Goal: Task Accomplishment & Management: Use online tool/utility

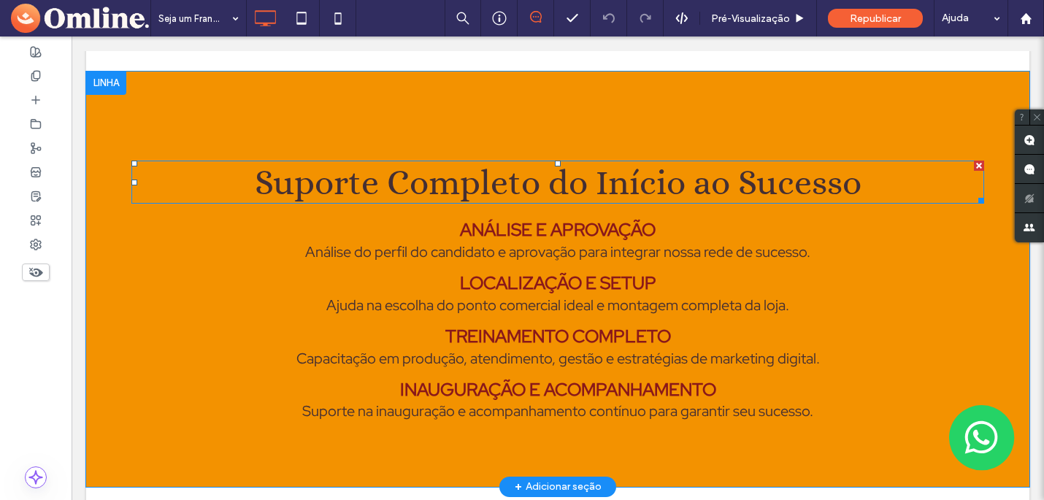
scroll to position [1524, 0]
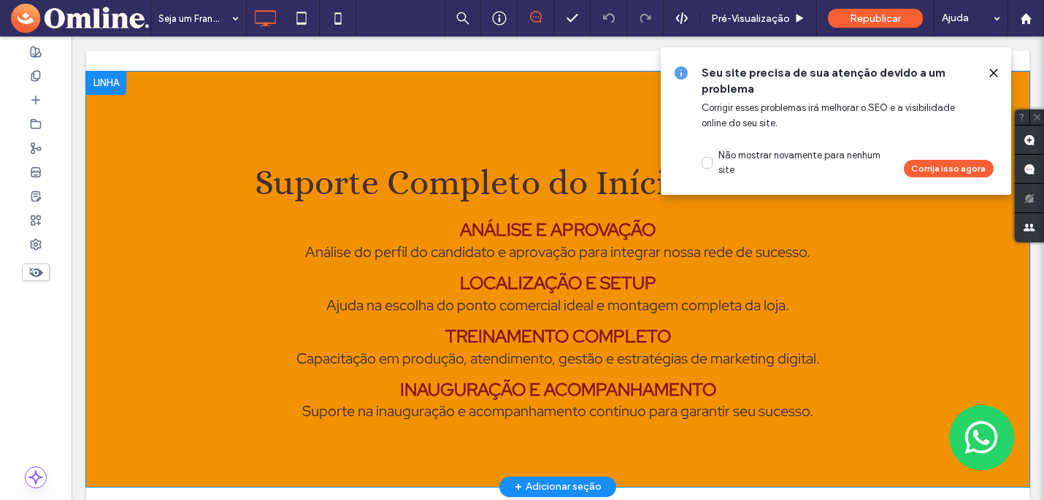
click at [196, 120] on div "Suporte Completo do Início ao Sucesso Análise e Aprovação Análise do perfil do …" at bounding box center [557, 279] width 943 height 415
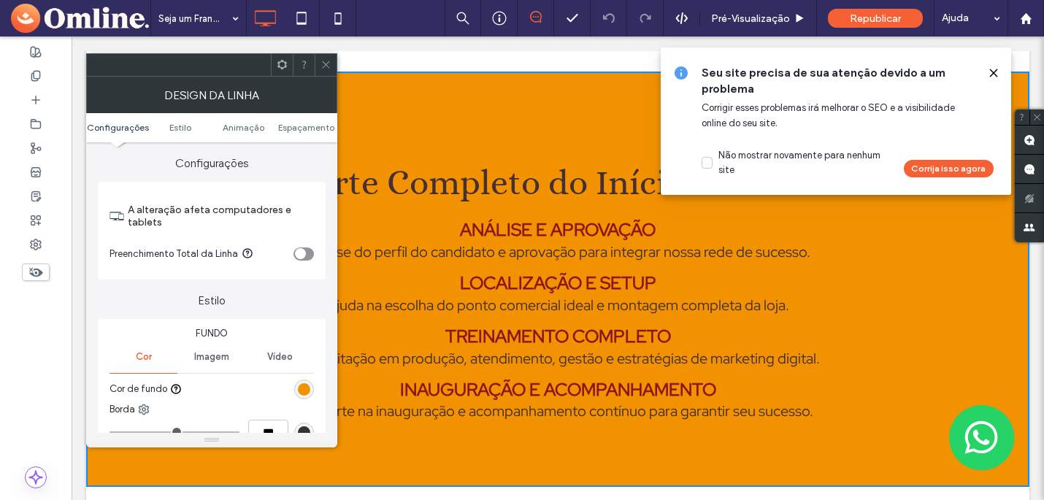
click at [324, 64] on icon at bounding box center [325, 64] width 11 height 11
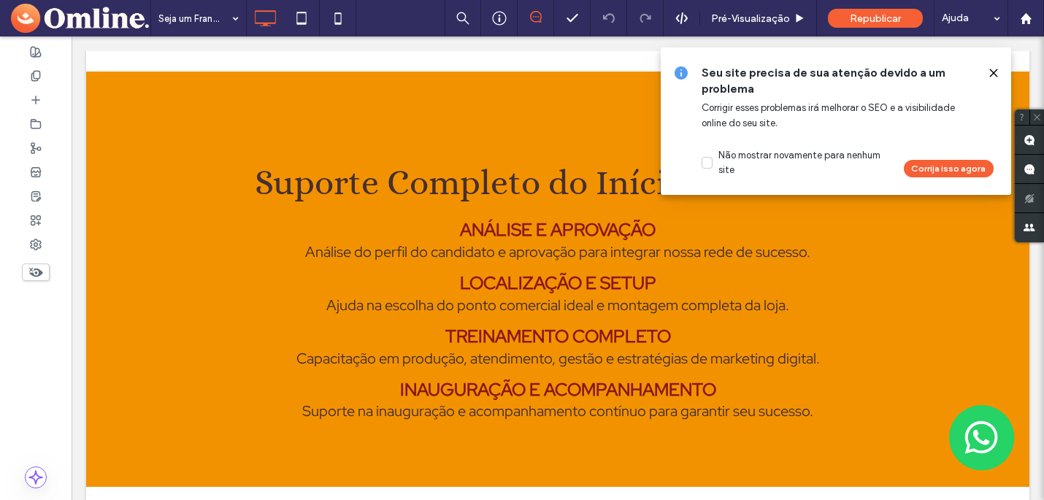
drag, startPoint x: 994, startPoint y: 73, endPoint x: 677, endPoint y: 214, distance: 347.4
click at [994, 73] on use at bounding box center [993, 72] width 7 height 7
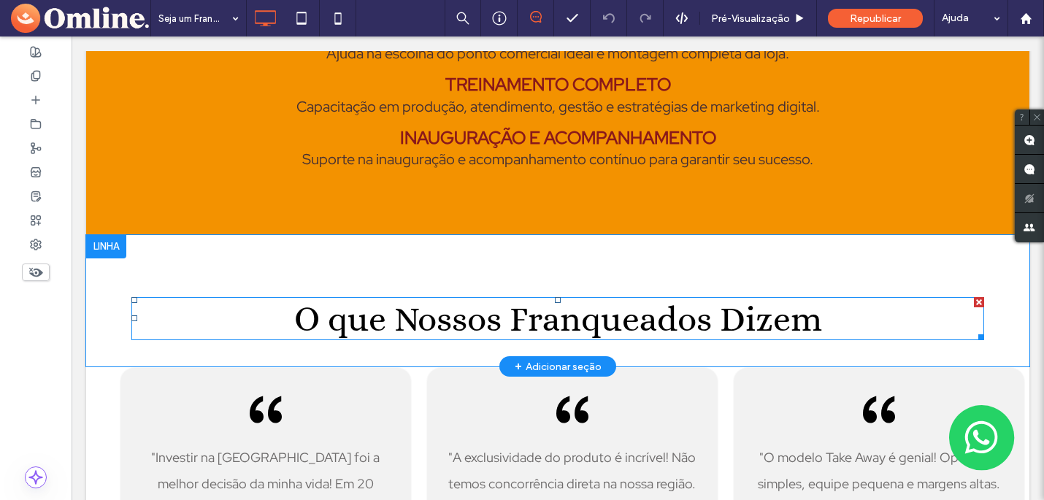
scroll to position [1794, 0]
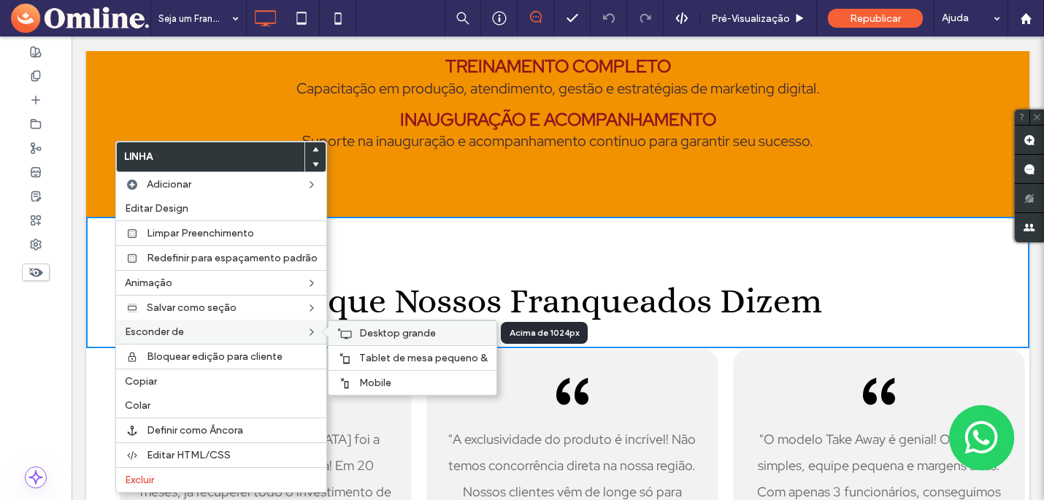
click at [393, 332] on span "Desktop grande" at bounding box center [397, 333] width 77 height 12
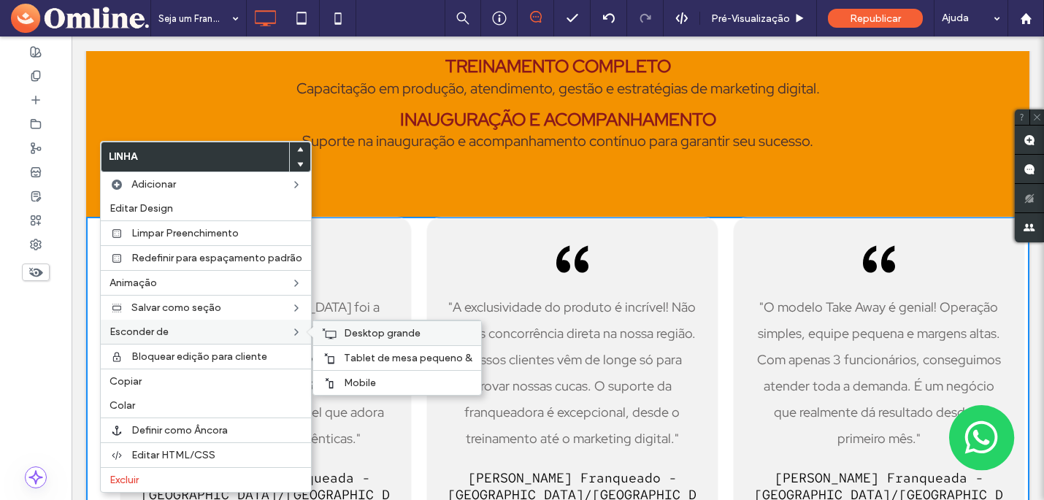
click at [403, 338] on span "Desktop grande" at bounding box center [382, 333] width 77 height 12
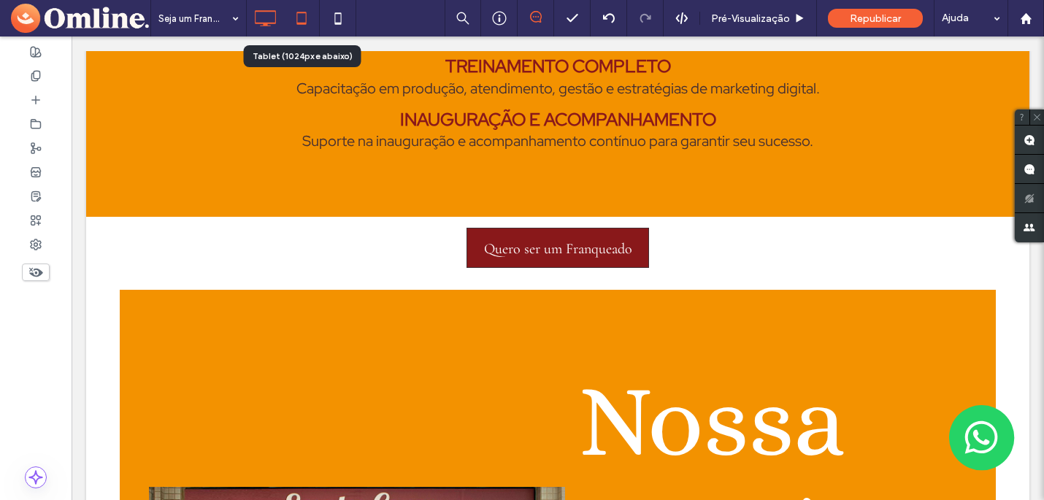
click at [304, 19] on icon at bounding box center [301, 18] width 29 height 29
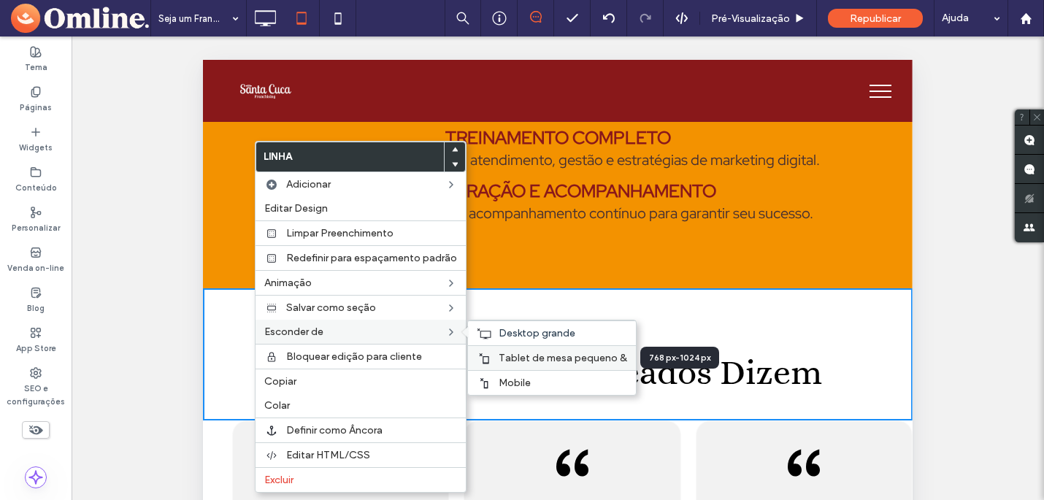
click at [533, 358] on span "Tablet de mesa pequeno &" at bounding box center [563, 358] width 128 height 12
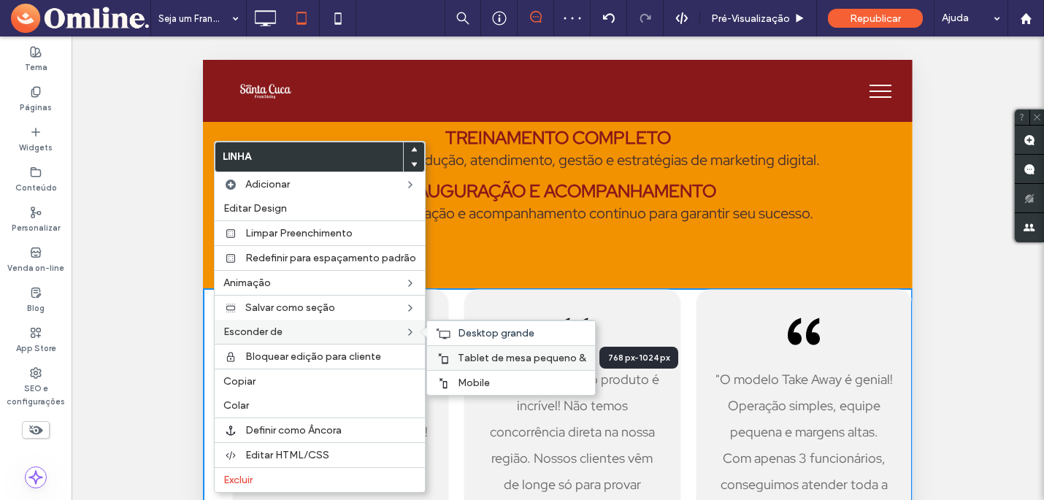
click at [503, 356] on span "Tablet de mesa pequeno &" at bounding box center [522, 358] width 128 height 12
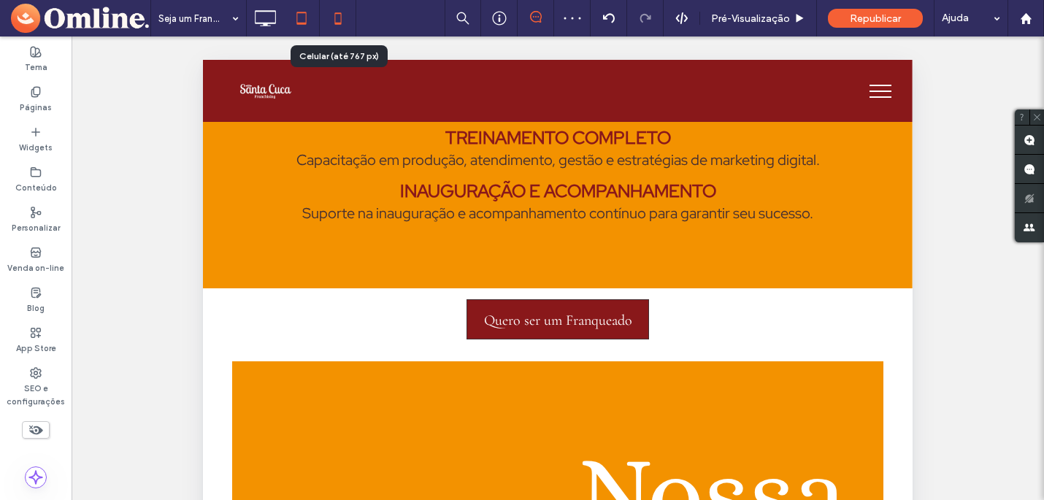
click at [339, 21] on icon at bounding box center [337, 18] width 29 height 29
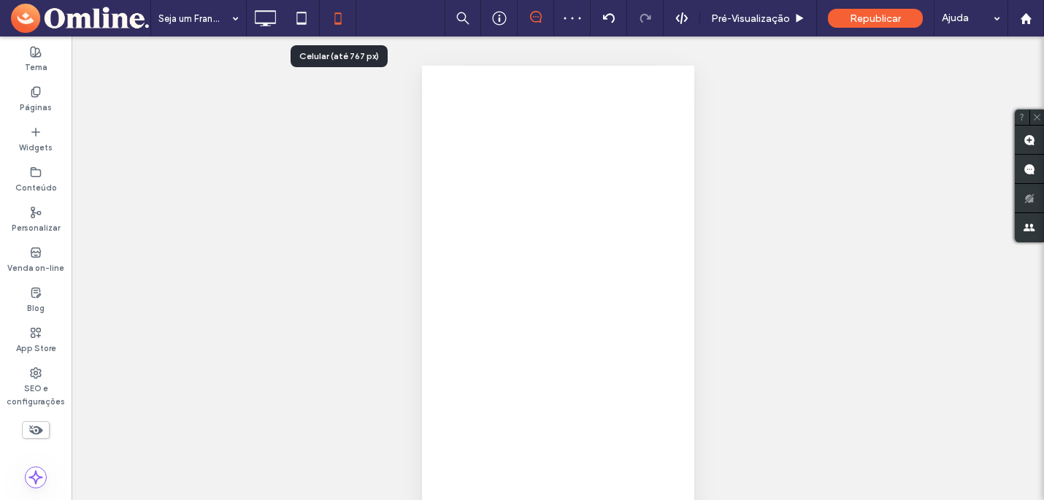
scroll to position [0, 0]
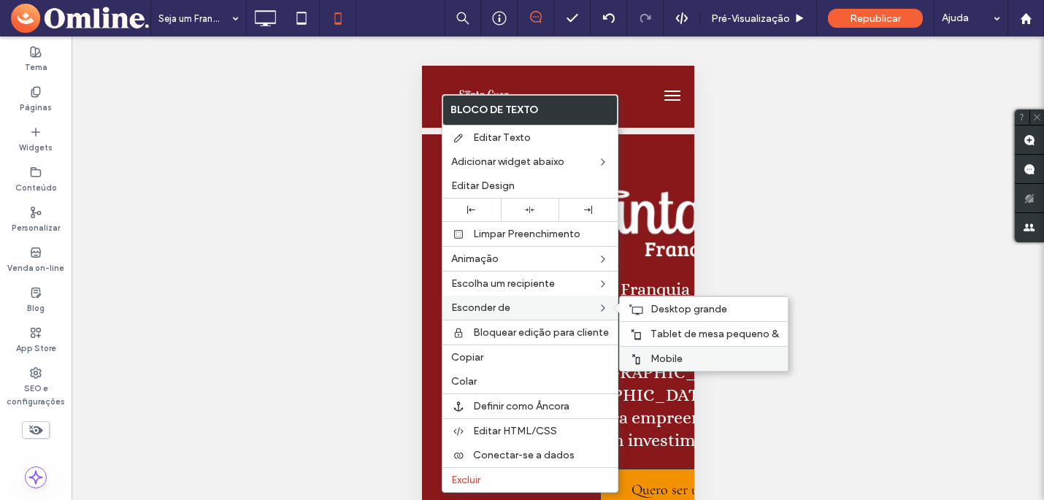
click at [670, 355] on span "Mobile" at bounding box center [666, 359] width 32 height 12
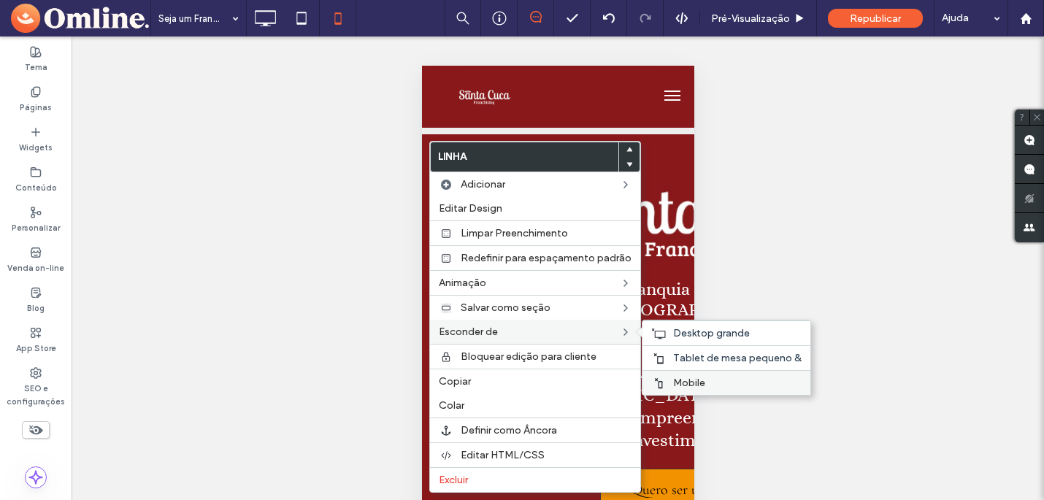
click at [688, 383] on span "Mobile" at bounding box center [689, 383] width 32 height 12
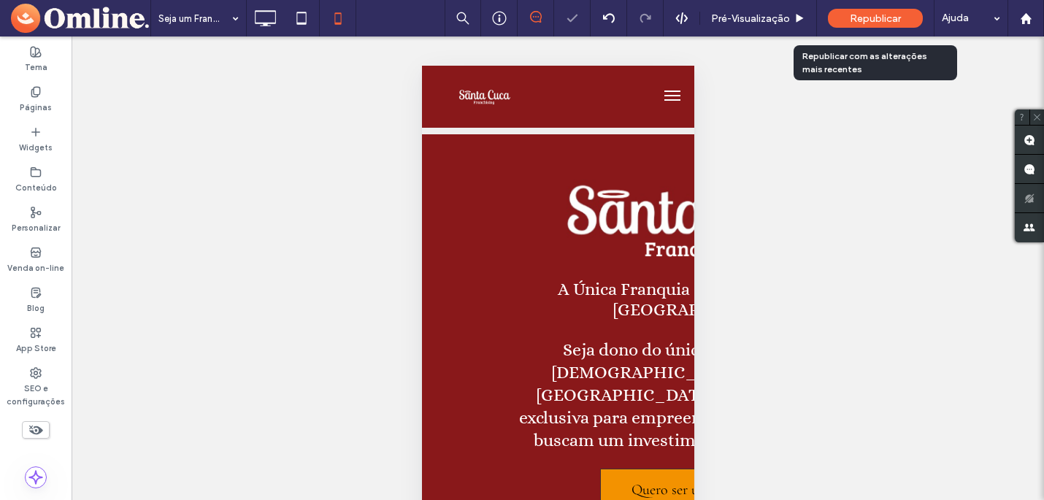
click at [868, 17] on span "Republicar" at bounding box center [875, 18] width 51 height 12
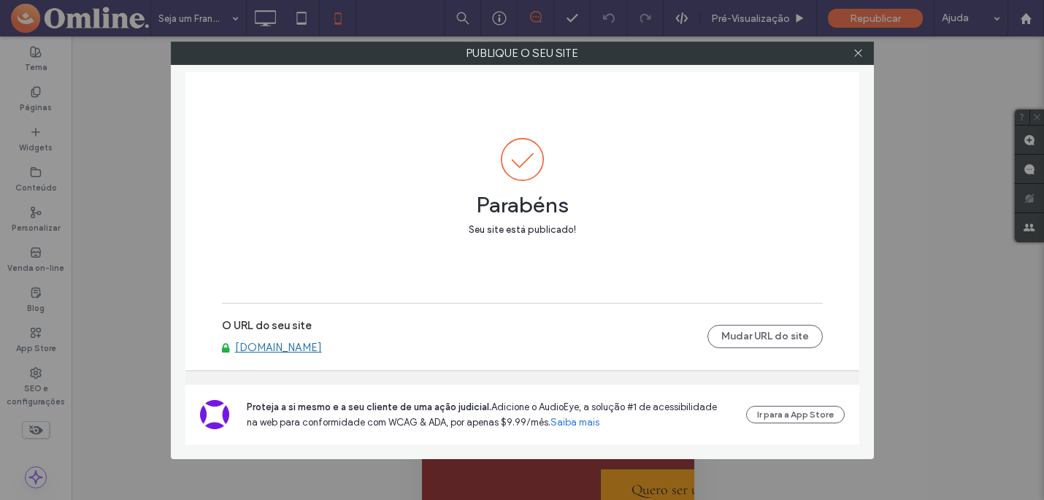
drag, startPoint x: 858, startPoint y: 56, endPoint x: 965, endPoint y: 47, distance: 107.0
click at [858, 56] on icon at bounding box center [858, 52] width 11 height 11
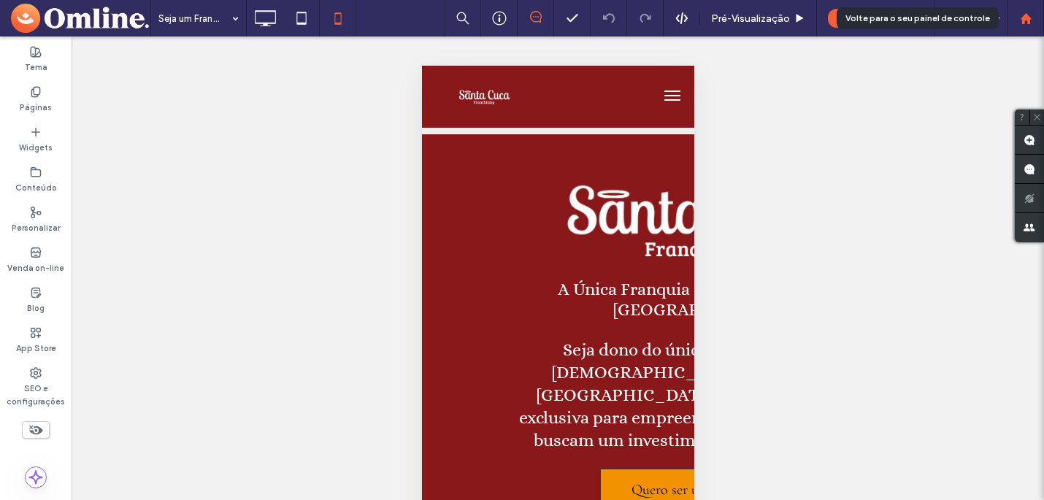
click at [1027, 20] on use at bounding box center [1025, 17] width 11 height 11
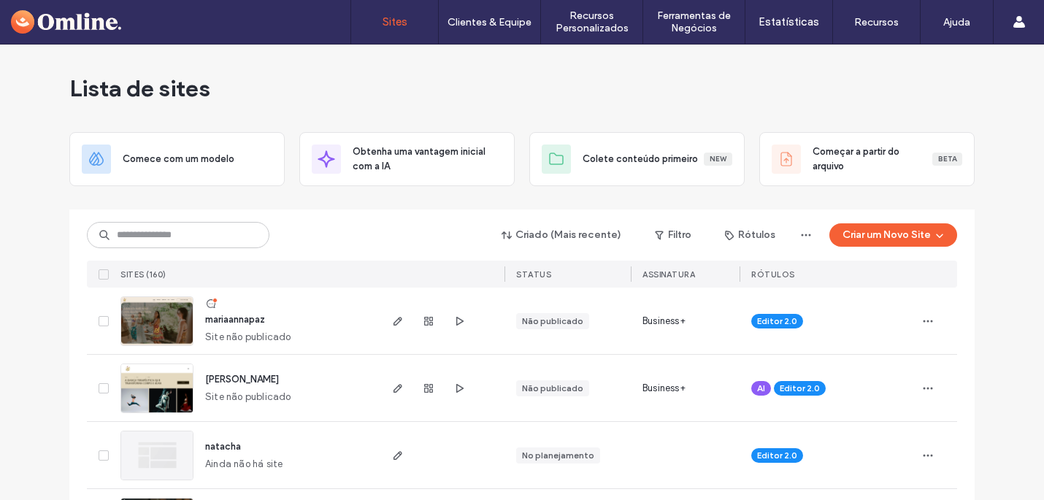
scroll to position [1, 0]
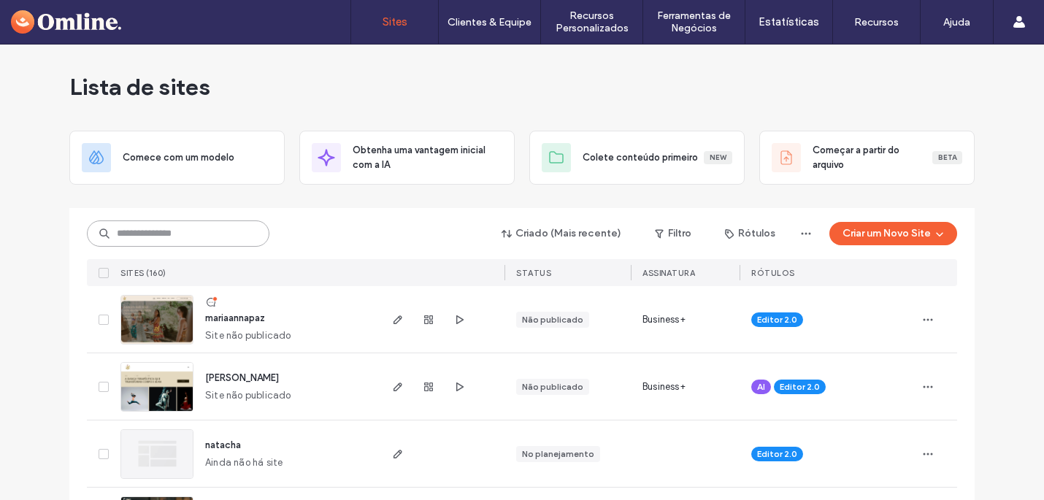
click at [200, 234] on input at bounding box center [178, 233] width 182 height 26
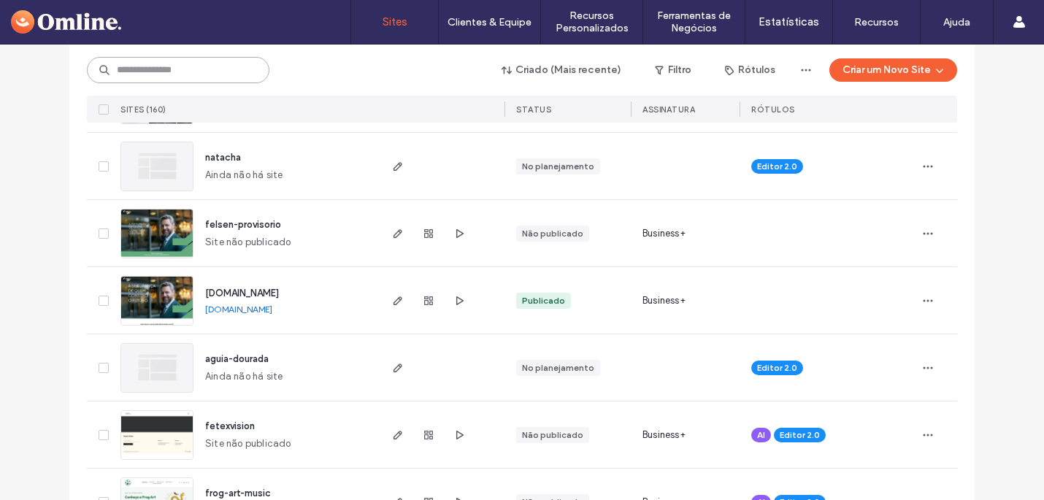
scroll to position [290, 0]
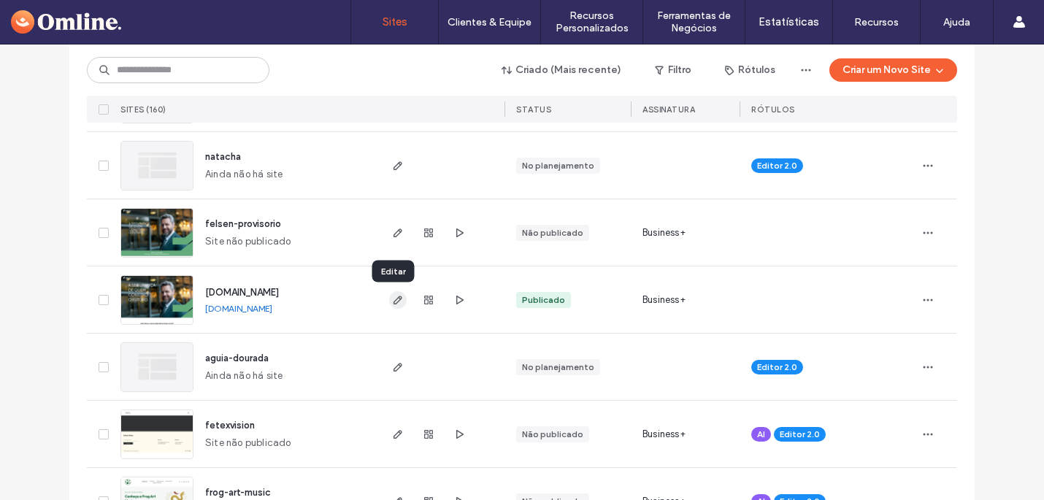
click at [393, 298] on icon "button" at bounding box center [398, 300] width 12 height 12
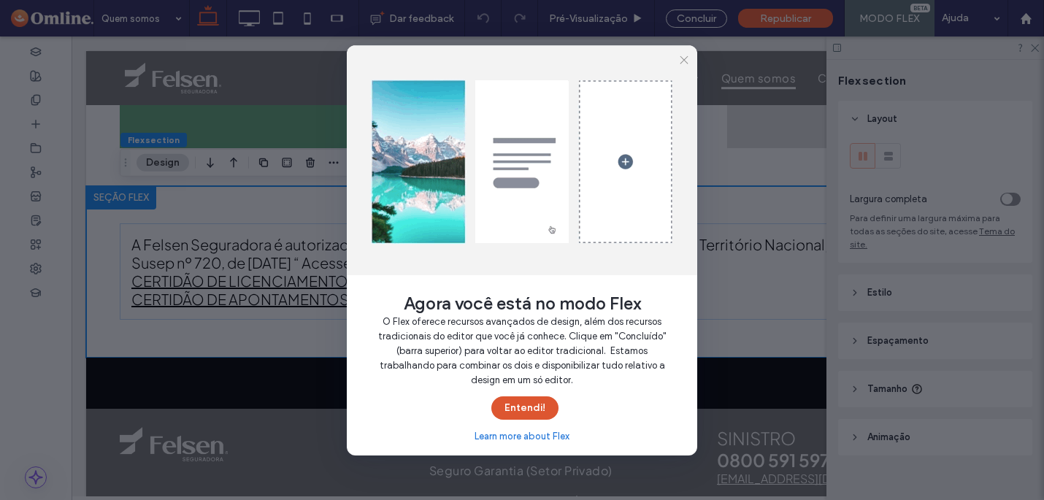
click at [531, 410] on button "Entendi!" at bounding box center [524, 407] width 67 height 23
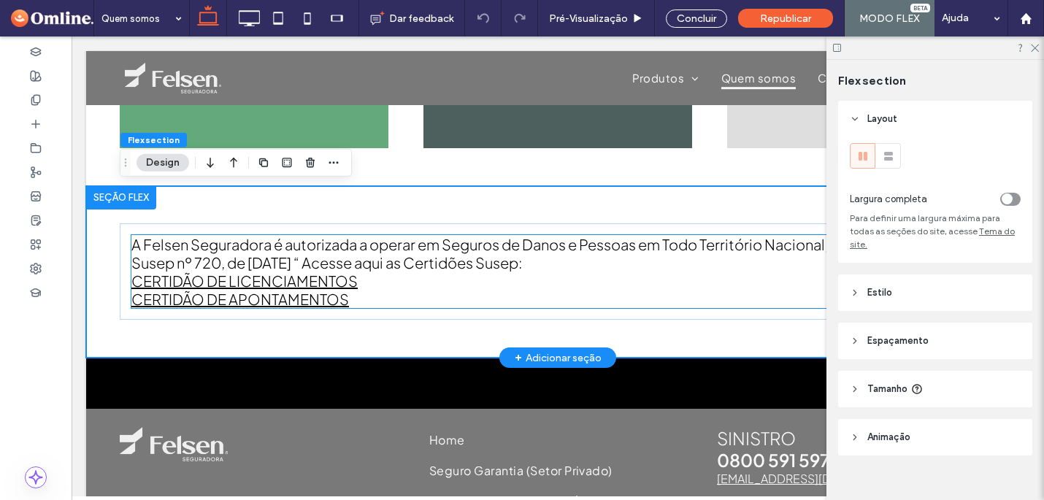
click at [354, 285] on span "CERTIDÃO DE LICENCIAMENTOS" at bounding box center [244, 281] width 226 height 18
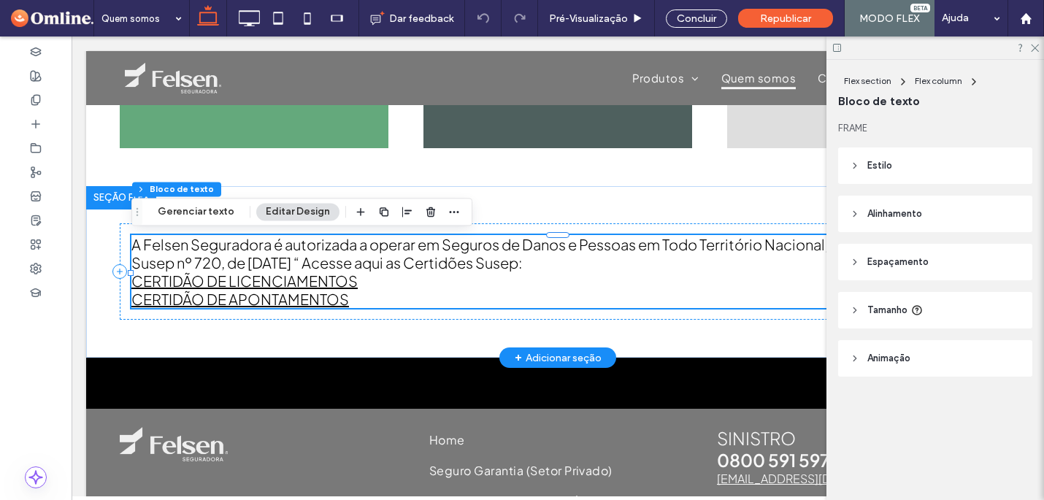
click at [354, 285] on div "A Felsen Seguradora é autorizada a operar em Seguros de Danos e Pessoas em Todo…" at bounding box center [557, 271] width 853 height 73
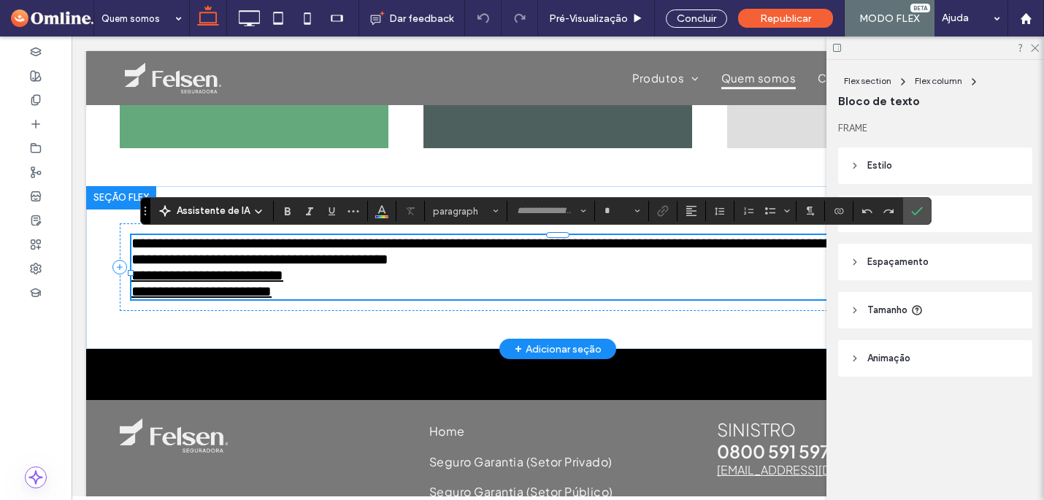
type input "**********"
type input "**"
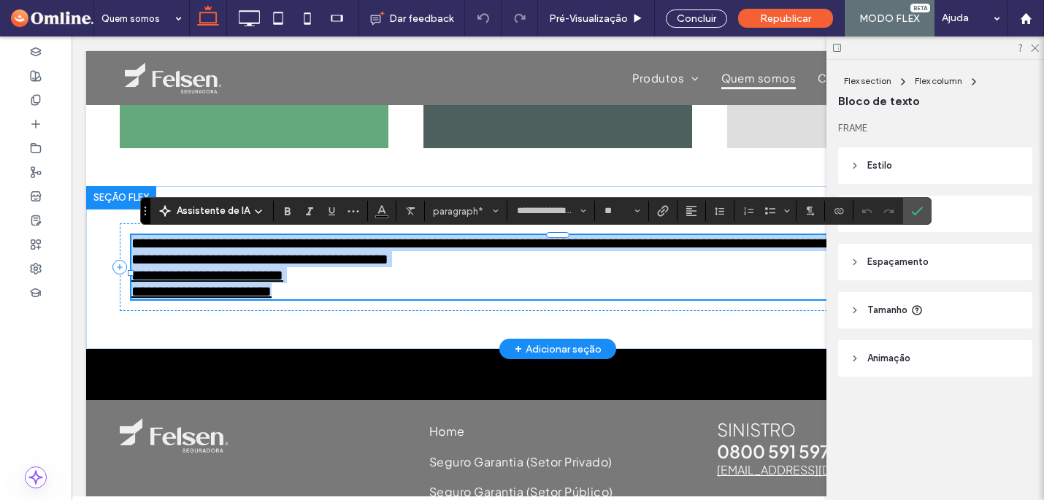
drag, startPoint x: 356, startPoint y: 285, endPoint x: 364, endPoint y: 288, distance: 8.5
click at [283, 282] on span "**********" at bounding box center [207, 275] width 152 height 15
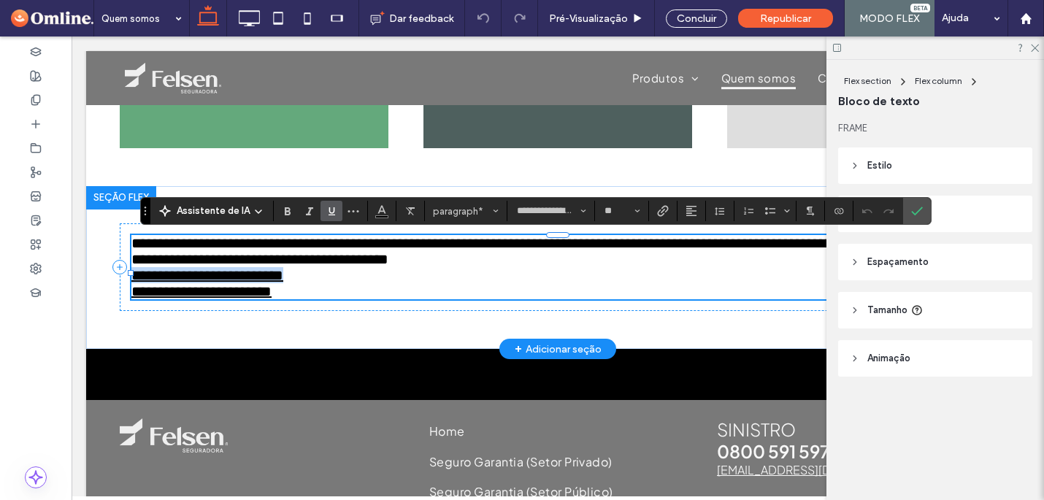
drag, startPoint x: 360, startPoint y: 285, endPoint x: 286, endPoint y: 253, distance: 80.4
click at [135, 283] on p "**********" at bounding box center [557, 267] width 853 height 64
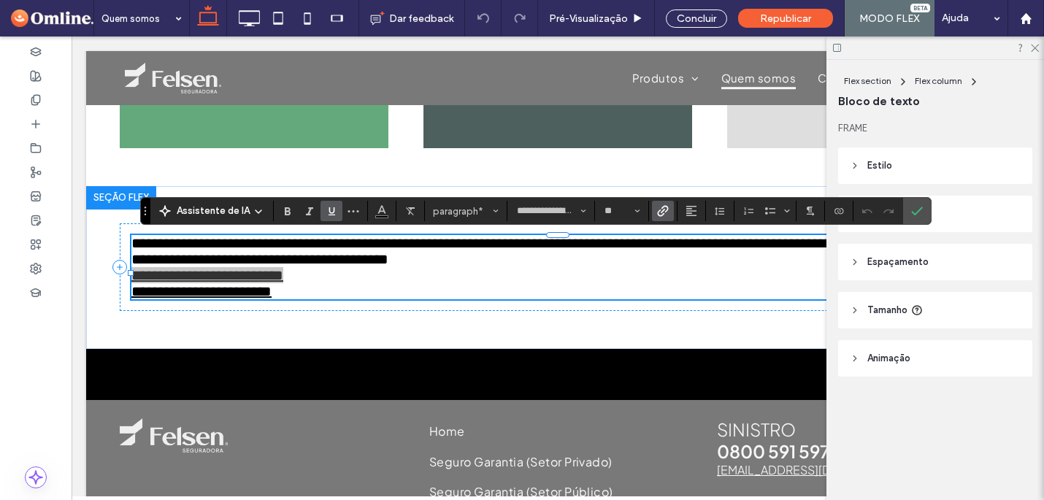
click at [660, 215] on use "Link" at bounding box center [662, 211] width 11 height 11
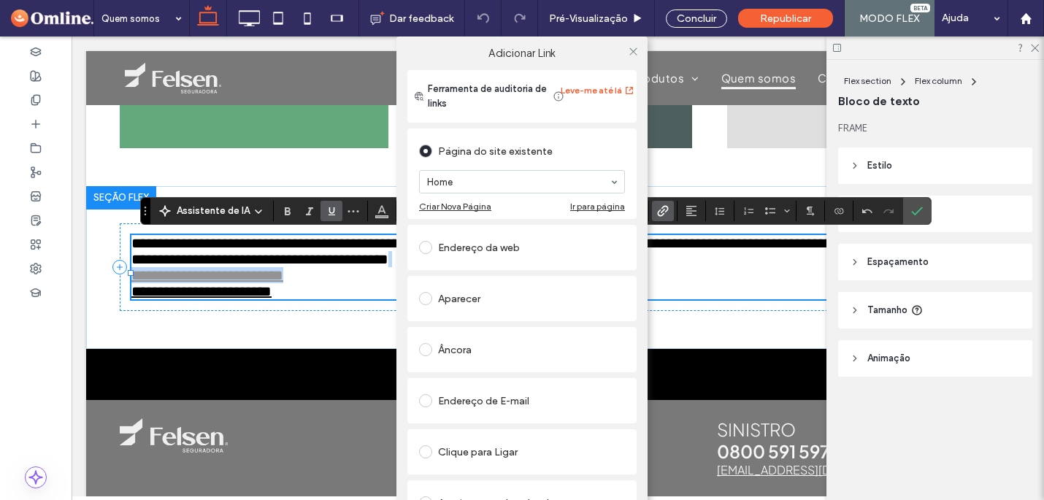
scroll to position [42, 0]
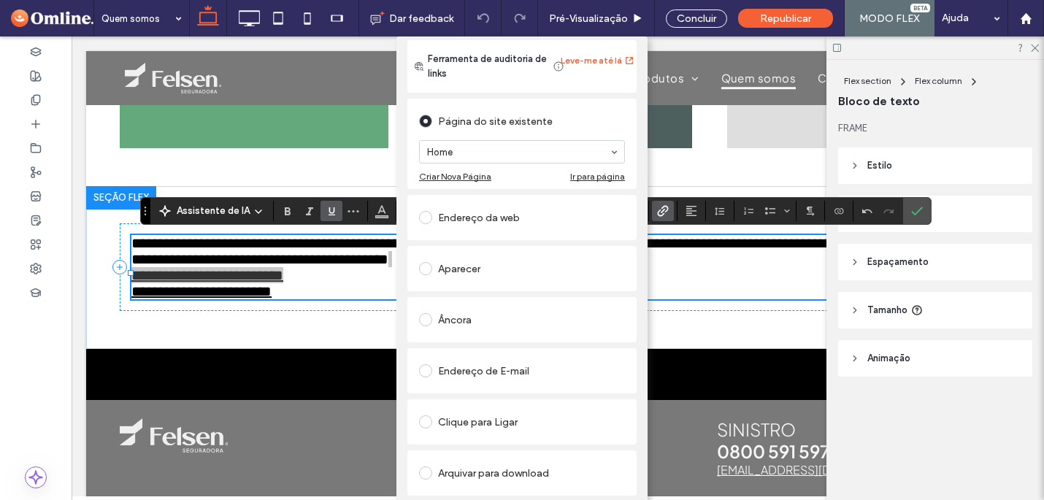
click at [419, 466] on span at bounding box center [425, 472] width 13 height 13
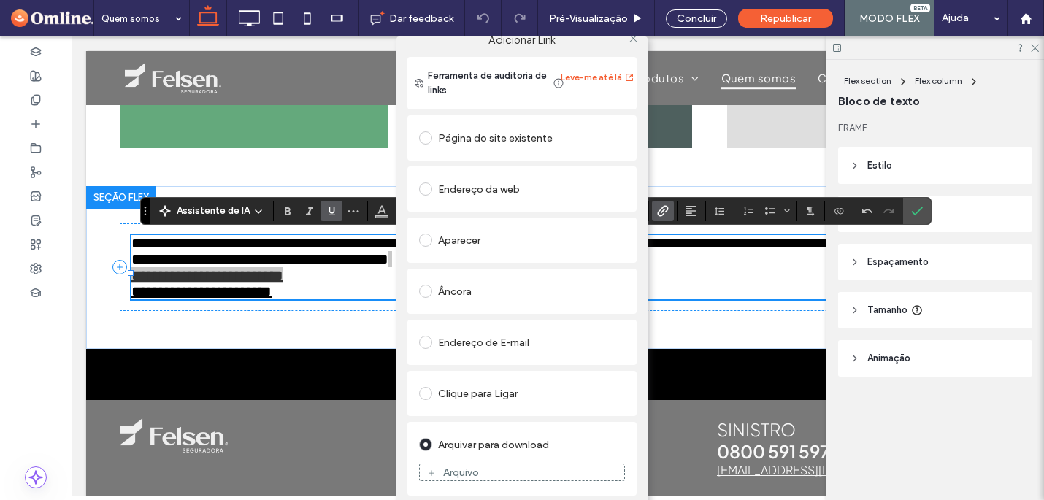
click at [460, 472] on div "Arquivo" at bounding box center [461, 472] width 36 height 12
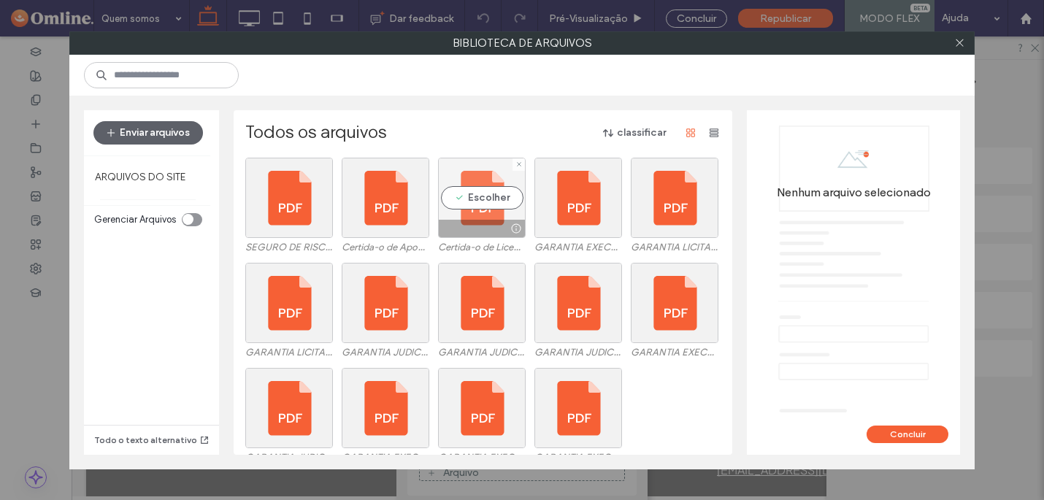
click at [479, 195] on div "Escolher" at bounding box center [482, 198] width 88 height 80
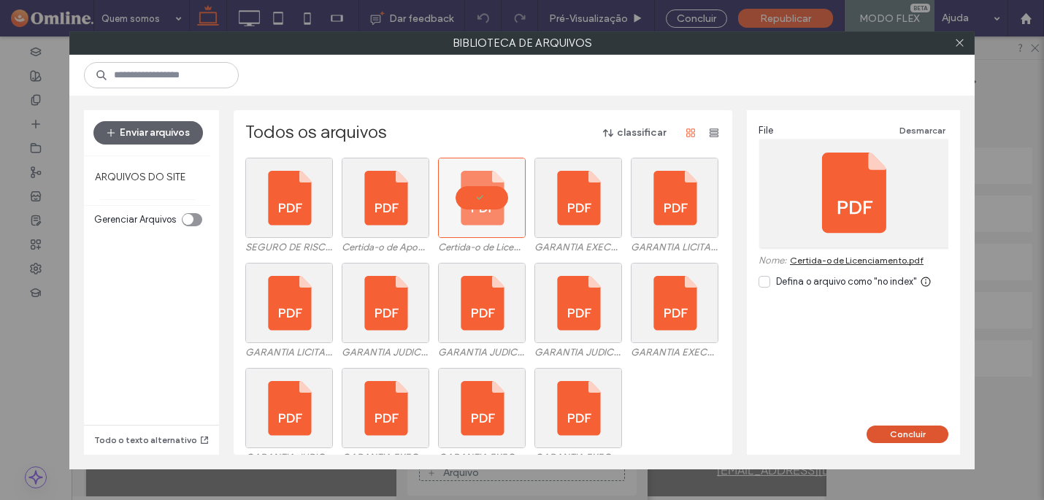
click at [909, 430] on button "Concluir" at bounding box center [907, 435] width 82 height 18
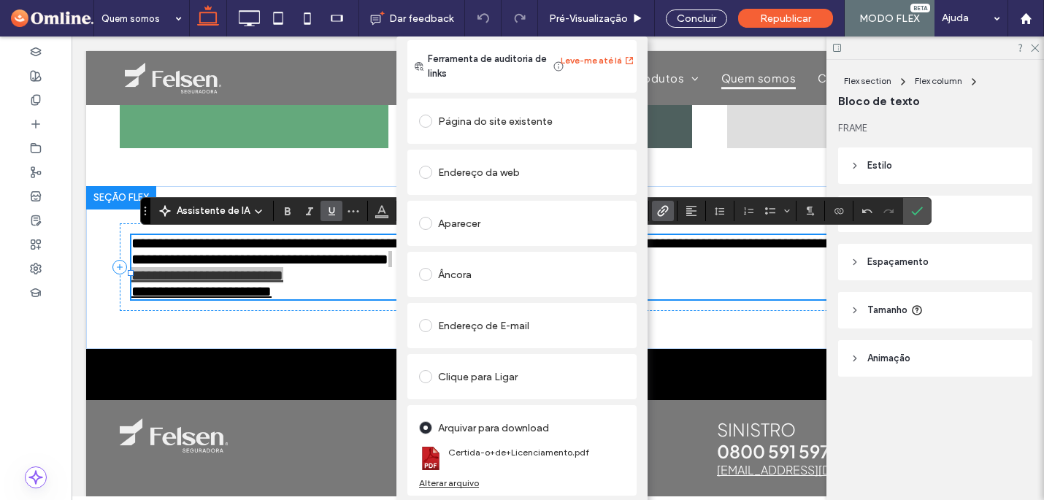
click at [381, 212] on div "Adicionar Link Ferramenta de auditoria de links Leve-me até lá Página do site e…" at bounding box center [522, 286] width 1044 height 500
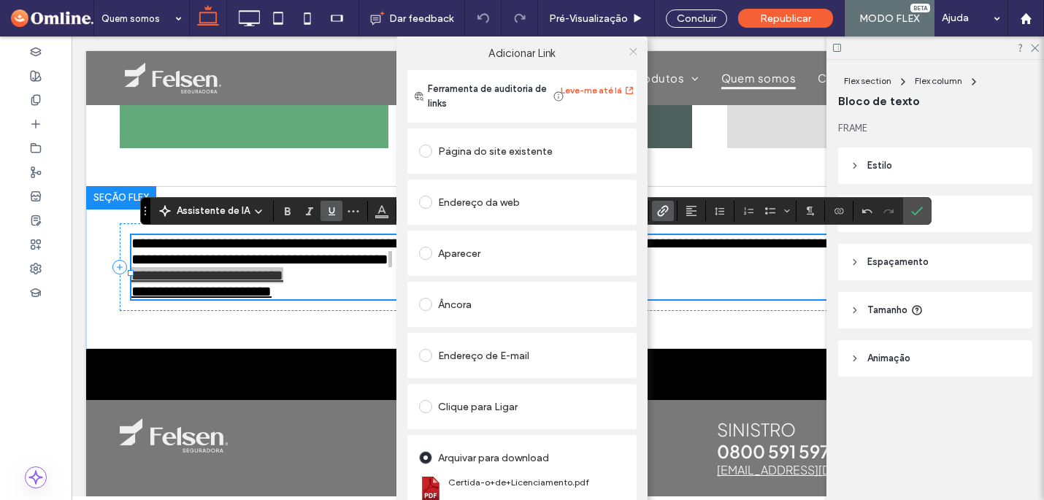
click at [628, 52] on icon at bounding box center [633, 51] width 11 height 11
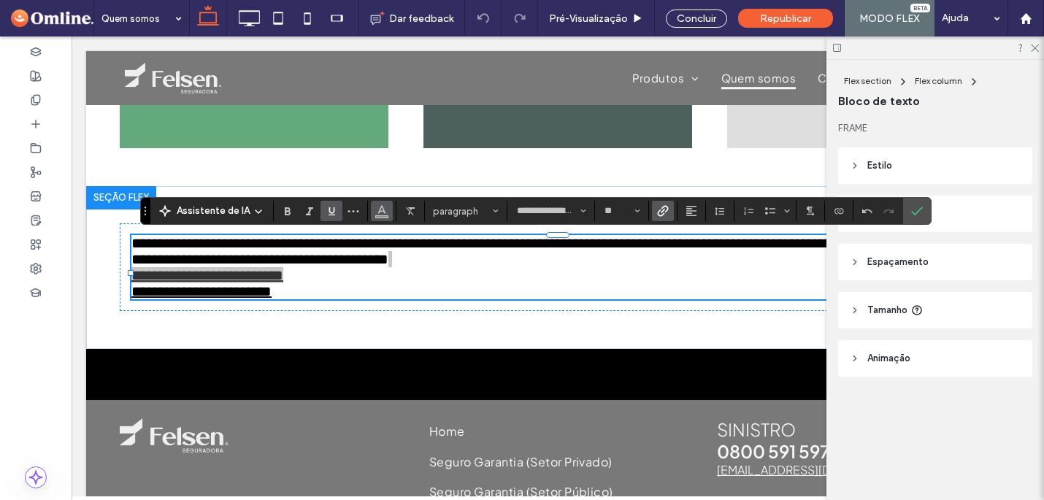
click at [378, 215] on icon "Cor" at bounding box center [382, 210] width 12 height 12
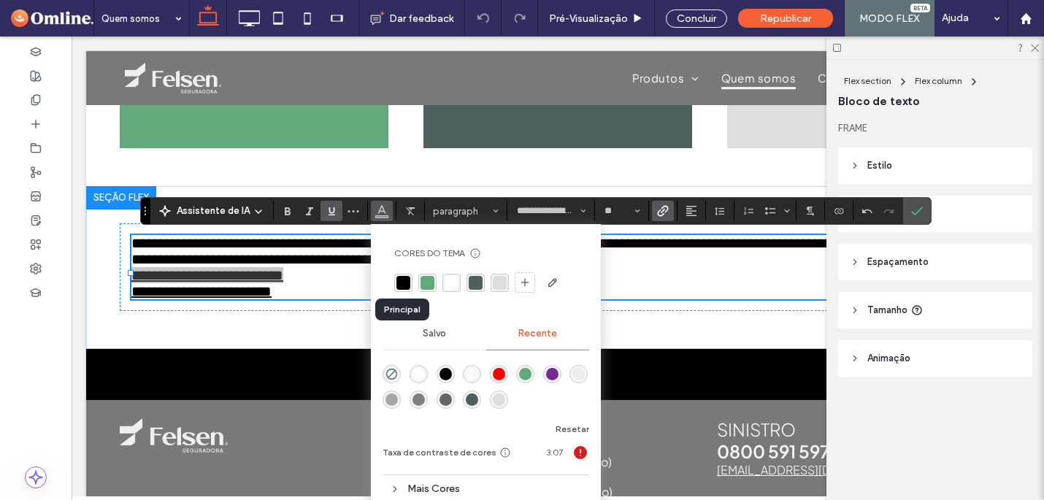
click at [402, 282] on div "rgba(0, 0, 0, 1)" at bounding box center [403, 283] width 14 height 14
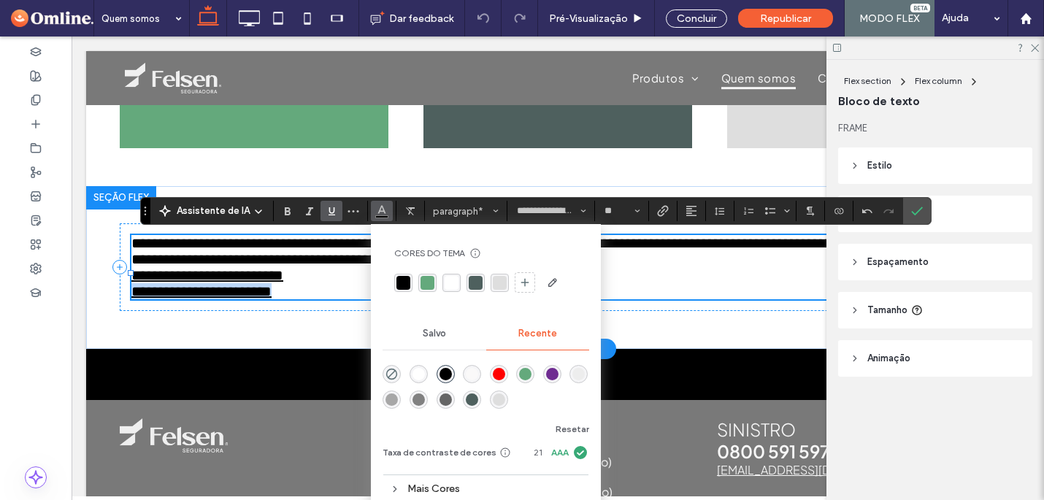
drag, startPoint x: 353, startPoint y: 304, endPoint x: 132, endPoint y: 309, distance: 220.5
click at [131, 299] on p "**********" at bounding box center [557, 267] width 853 height 64
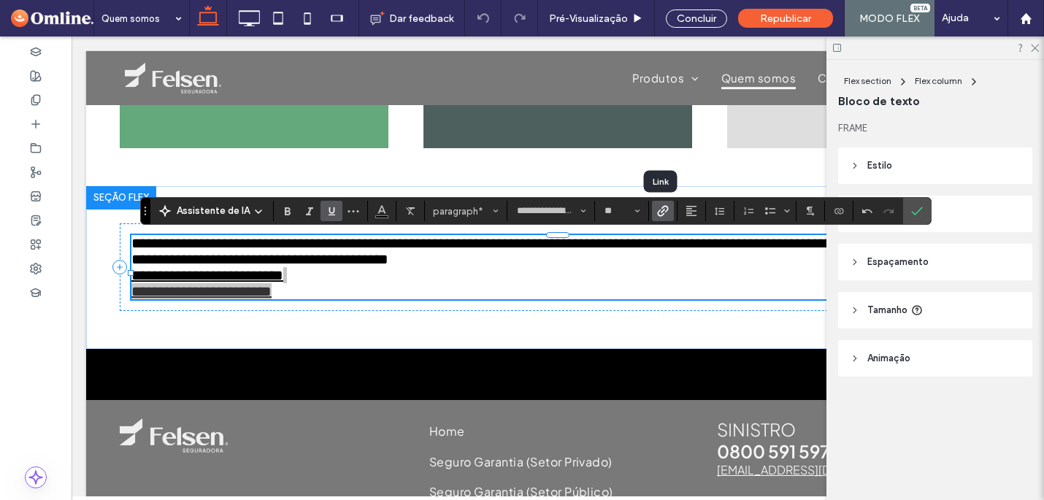
click at [662, 212] on icon "Link" at bounding box center [663, 211] width 12 height 12
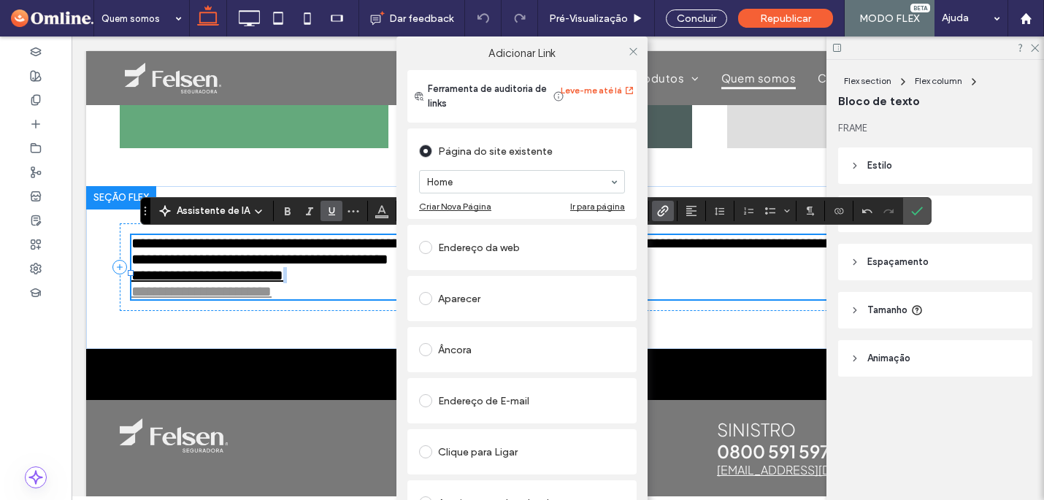
scroll to position [42, 0]
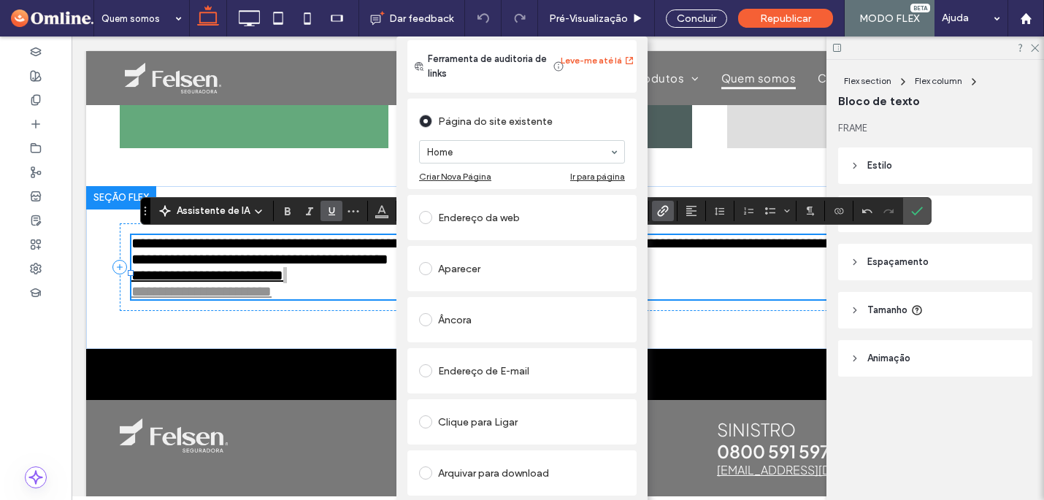
click at [424, 466] on span at bounding box center [425, 472] width 13 height 13
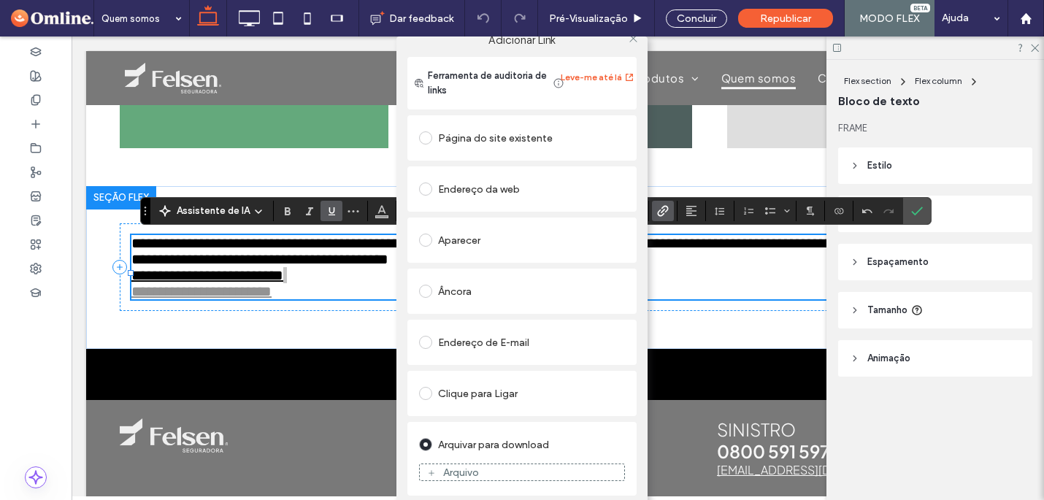
scroll to position [13, 0]
click at [473, 470] on div "Arquivo" at bounding box center [461, 472] width 36 height 12
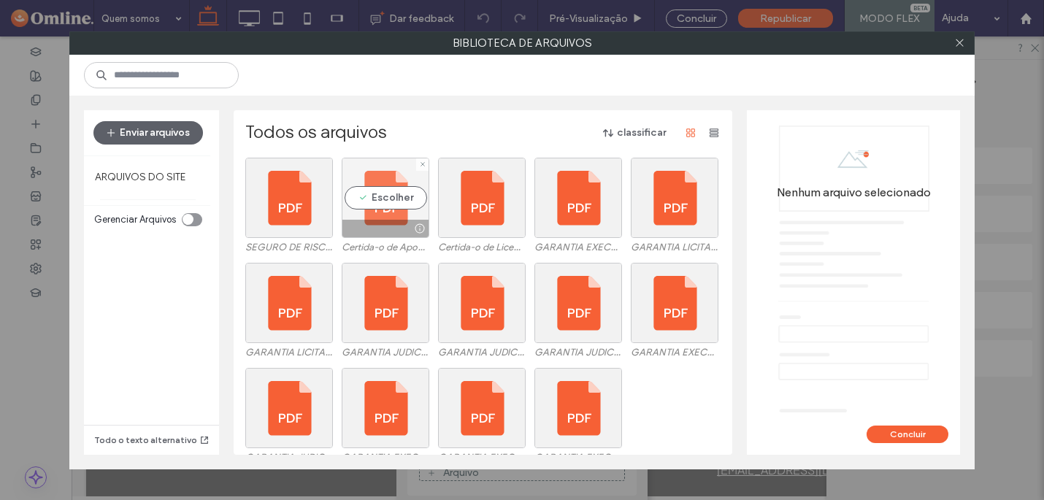
click at [384, 199] on div "Escolher" at bounding box center [386, 198] width 88 height 80
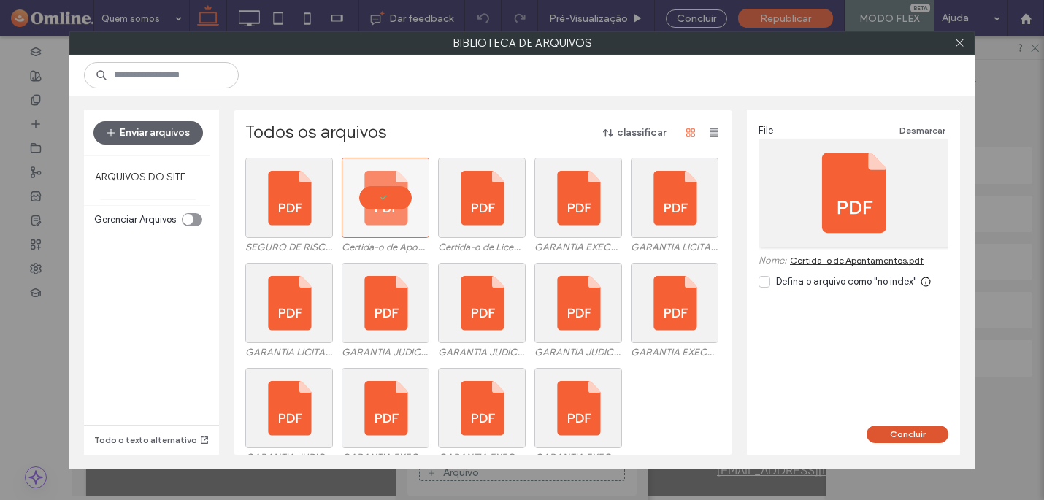
click at [899, 431] on button "Concluir" at bounding box center [907, 435] width 82 height 18
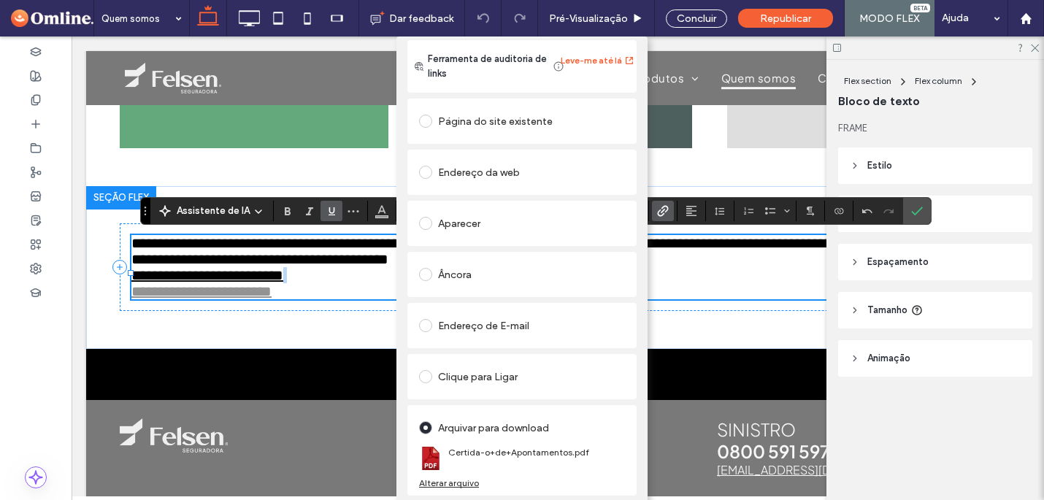
scroll to position [0, 0]
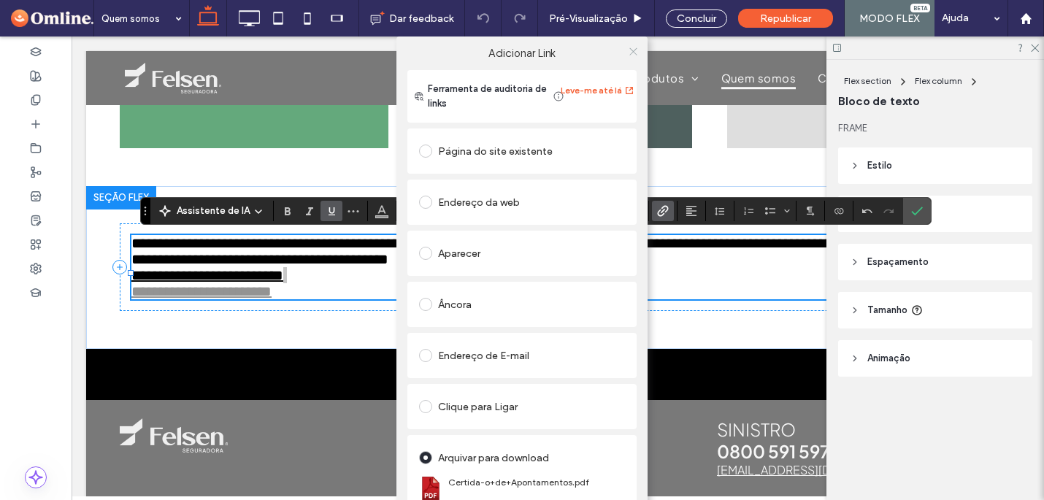
click at [630, 52] on use at bounding box center [632, 50] width 7 height 7
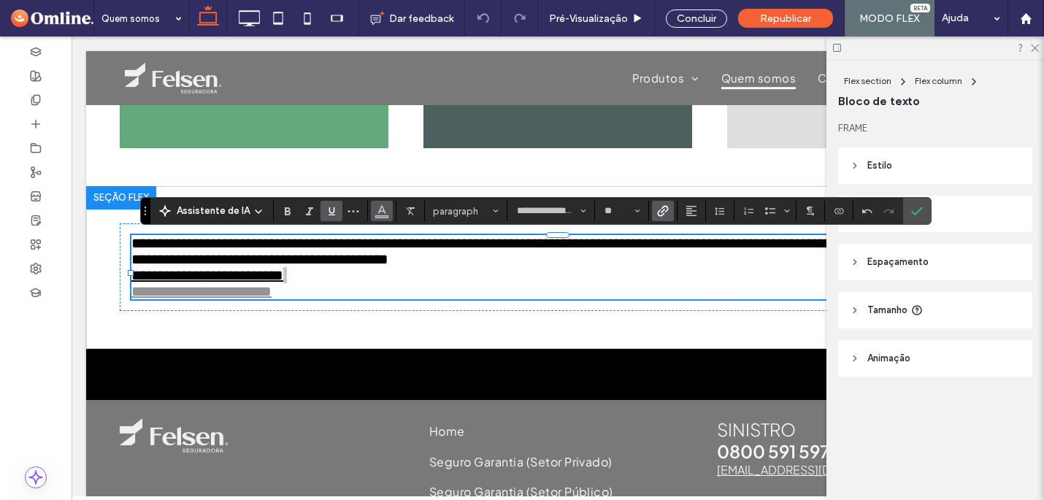
click at [385, 214] on icon "Cor" at bounding box center [382, 210] width 12 height 12
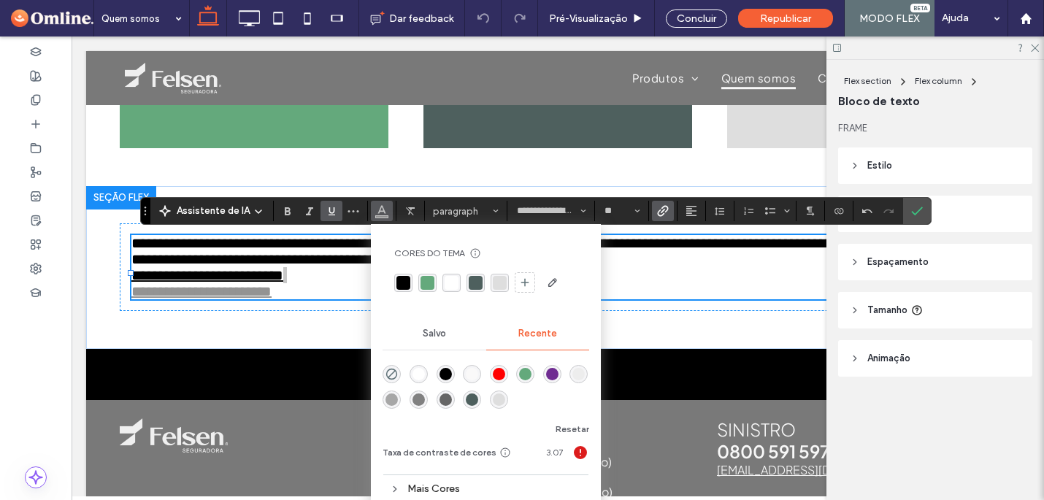
click at [402, 285] on div "rgba(0, 0, 0, 1)" at bounding box center [403, 283] width 14 height 14
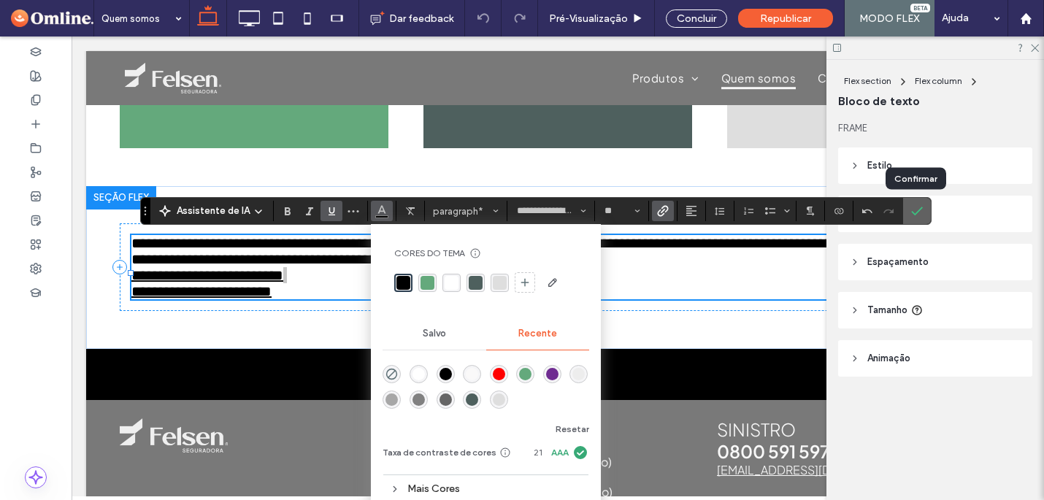
click at [915, 211] on use "Confirmar" at bounding box center [917, 211] width 12 height 9
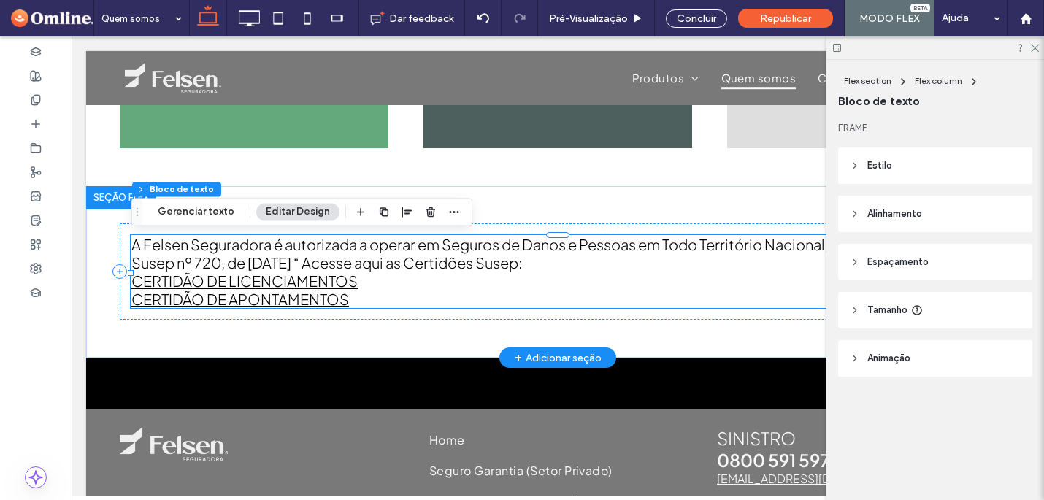
click at [371, 300] on p "A Felsen Seguradora é autorizada a operar em Seguros de Danos e Pessoas em Todo…" at bounding box center [557, 271] width 853 height 73
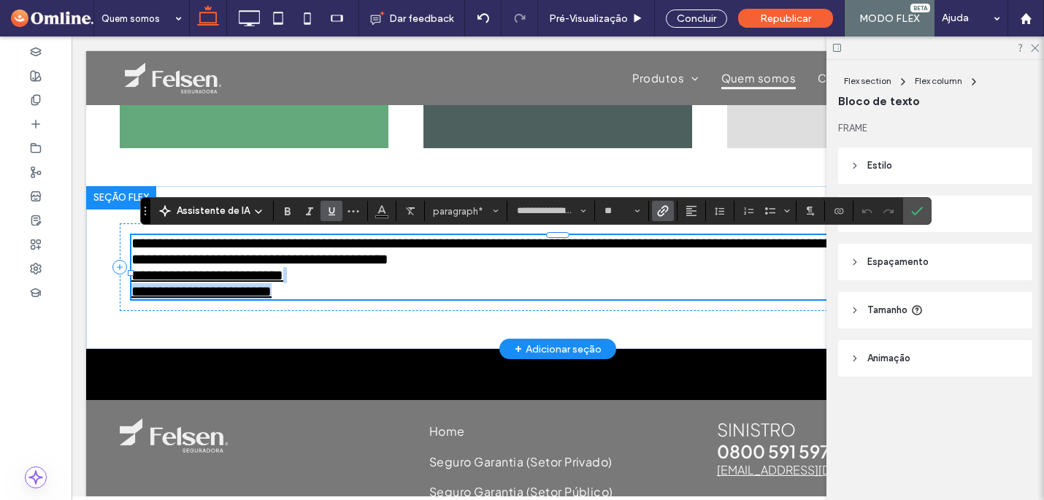
click at [369, 299] on p "**********" at bounding box center [557, 267] width 853 height 64
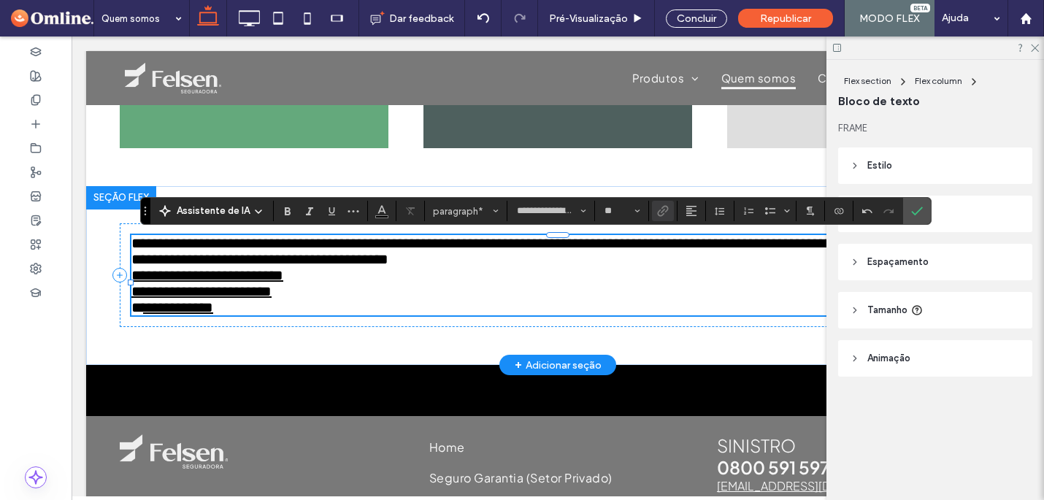
type input "**"
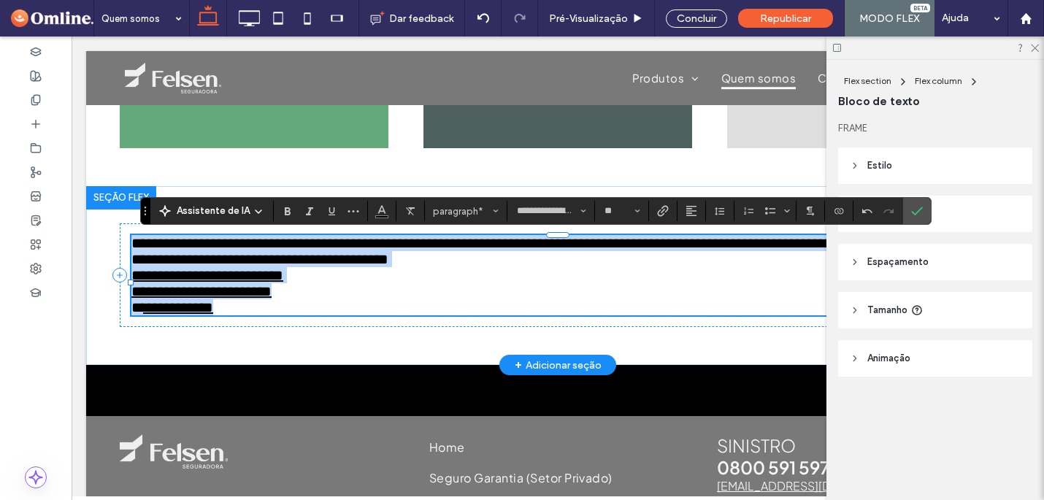
drag, startPoint x: 212, startPoint y: 324, endPoint x: 220, endPoint y: 269, distance: 55.3
click at [131, 326] on div "**********" at bounding box center [558, 275] width 876 height 179
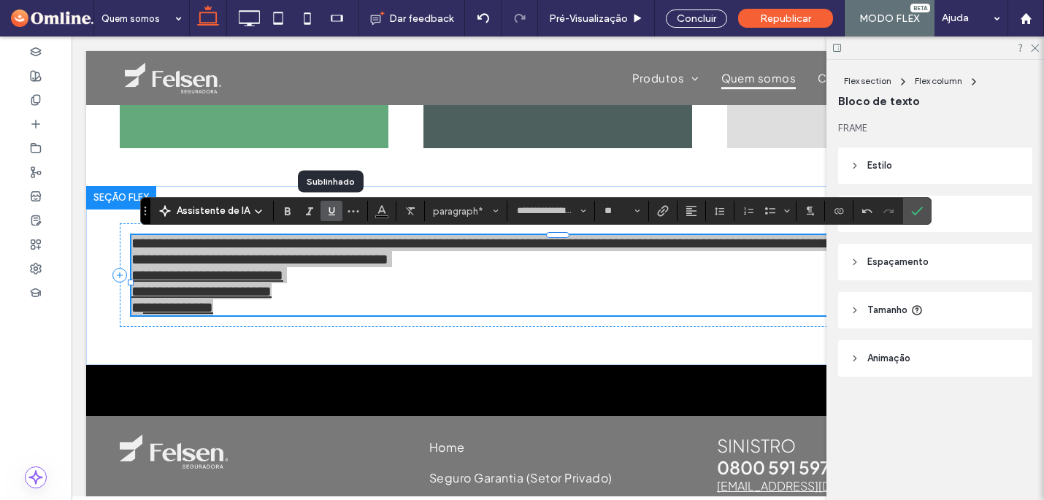
click at [326, 215] on icon "Sublinhado" at bounding box center [332, 211] width 12 height 12
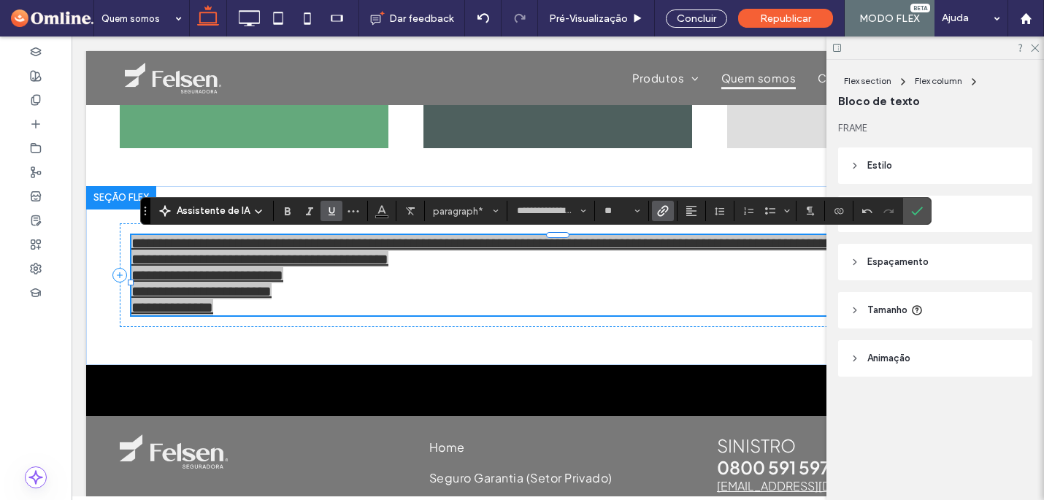
click at [662, 215] on icon "Link" at bounding box center [663, 211] width 12 height 12
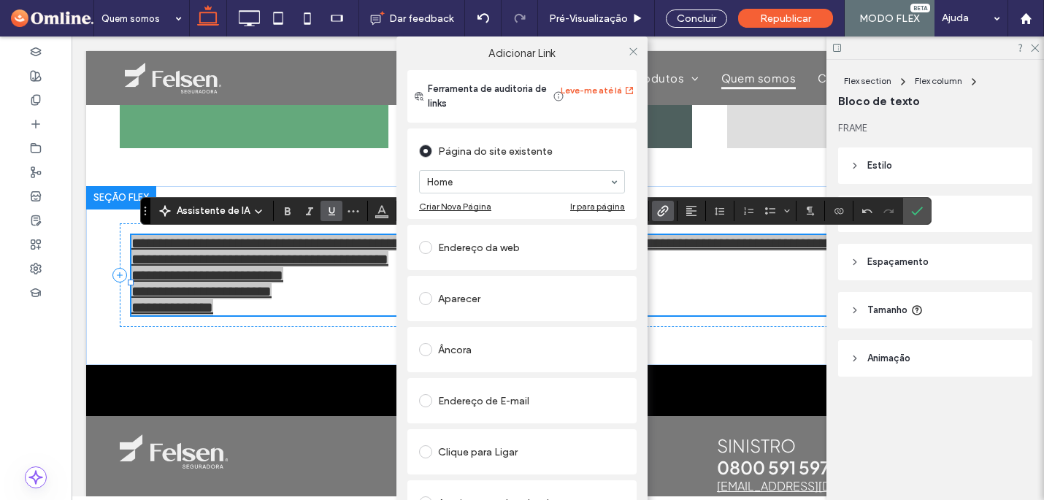
click at [377, 318] on div "Adicionar Link Ferramenta de auditoria de links Leve-me até lá Página do site e…" at bounding box center [522, 286] width 1044 height 500
click at [364, 312] on div "Adicionar Link Ferramenta de auditoria de links Leve-me até lá Página do site e…" at bounding box center [522, 286] width 1044 height 500
drag, startPoint x: 628, startPoint y: 53, endPoint x: 623, endPoint y: 66, distance: 14.1
click at [628, 53] on icon at bounding box center [633, 51] width 11 height 11
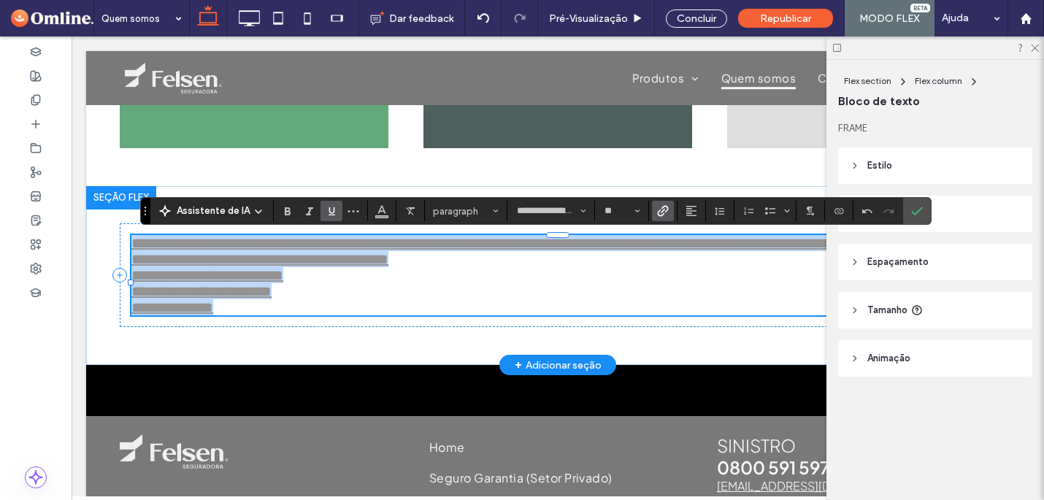
drag, startPoint x: 372, startPoint y: 317, endPoint x: 385, endPoint y: 318, distance: 13.2
click at [372, 315] on p "**********" at bounding box center [557, 275] width 853 height 80
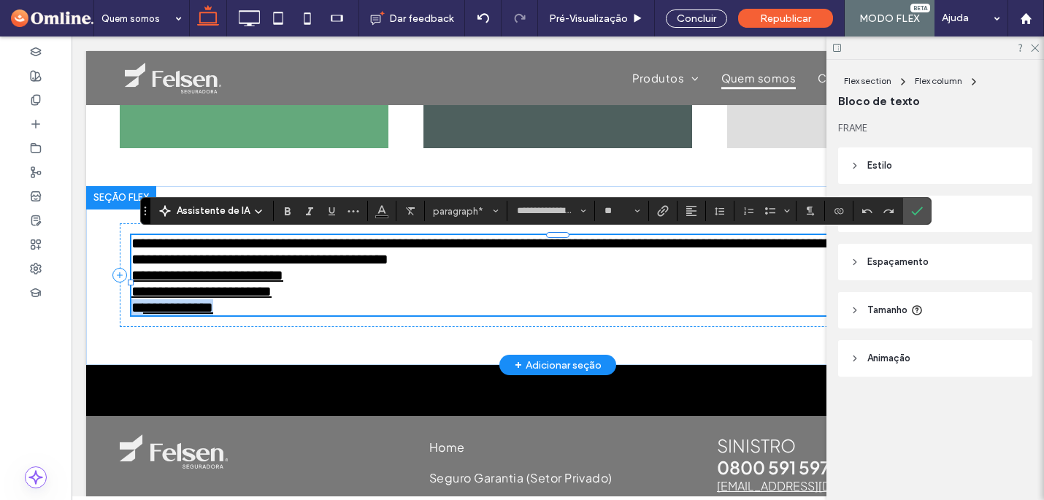
drag, startPoint x: 234, startPoint y: 323, endPoint x: 134, endPoint y: 323, distance: 100.0
click at [134, 315] on p "**********" at bounding box center [557, 275] width 853 height 80
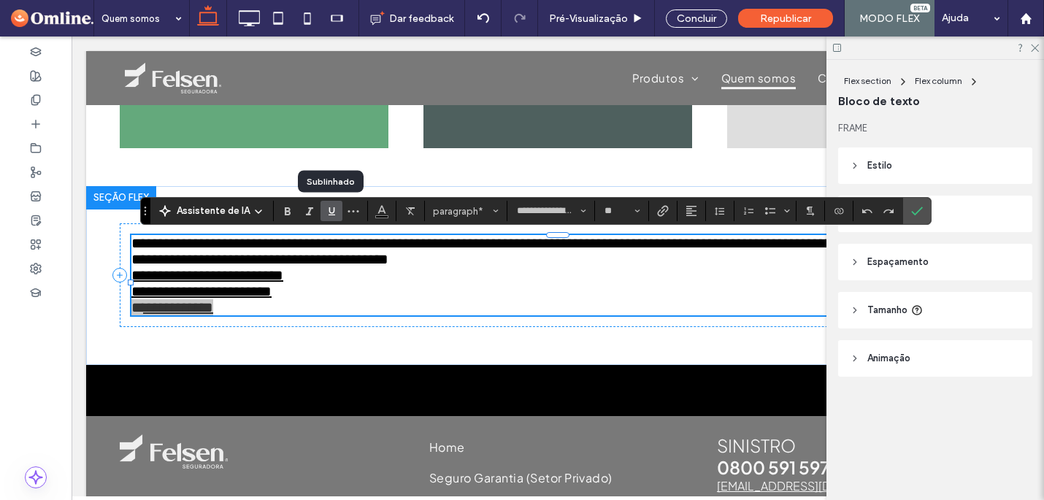
click at [334, 215] on icon "Sublinhado" at bounding box center [332, 211] width 12 height 12
click at [661, 216] on icon "Link" at bounding box center [663, 211] width 12 height 12
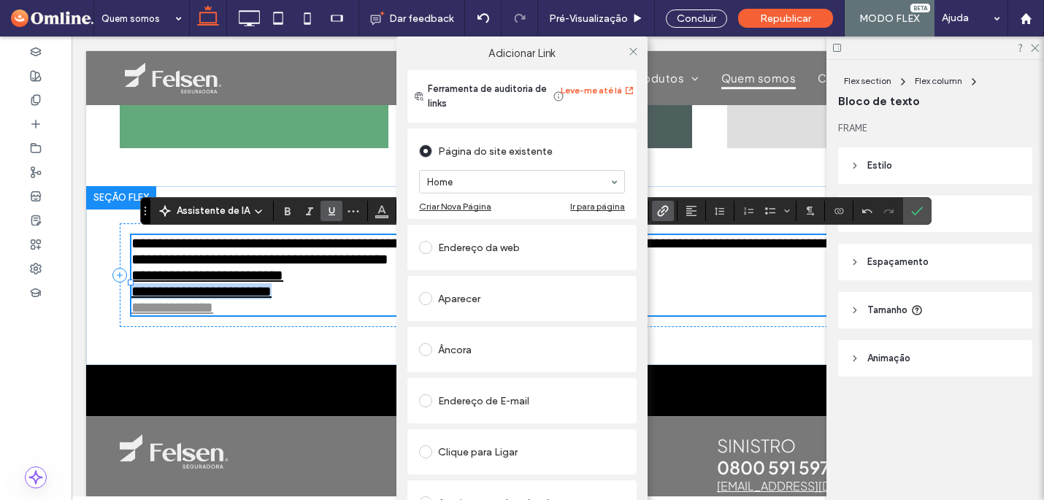
scroll to position [42, 0]
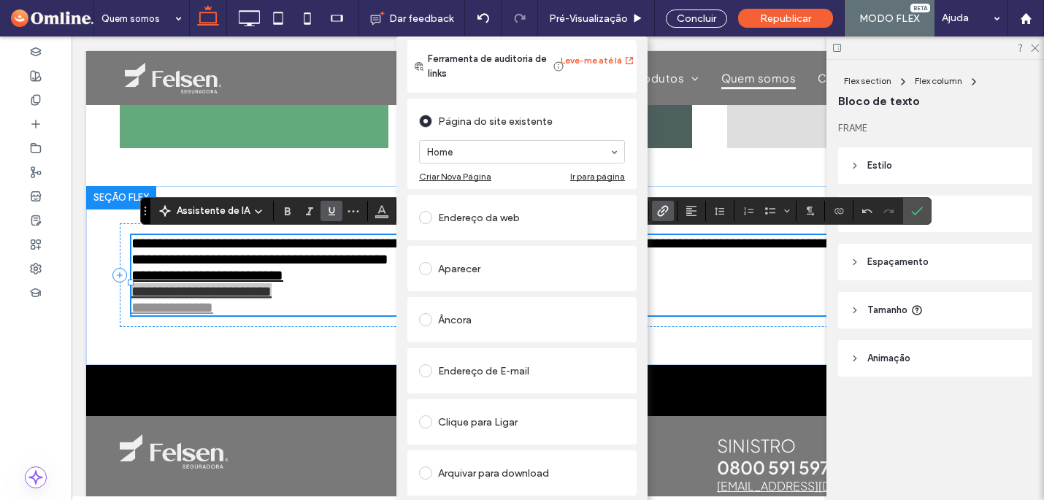
click at [420, 466] on span at bounding box center [425, 472] width 13 height 13
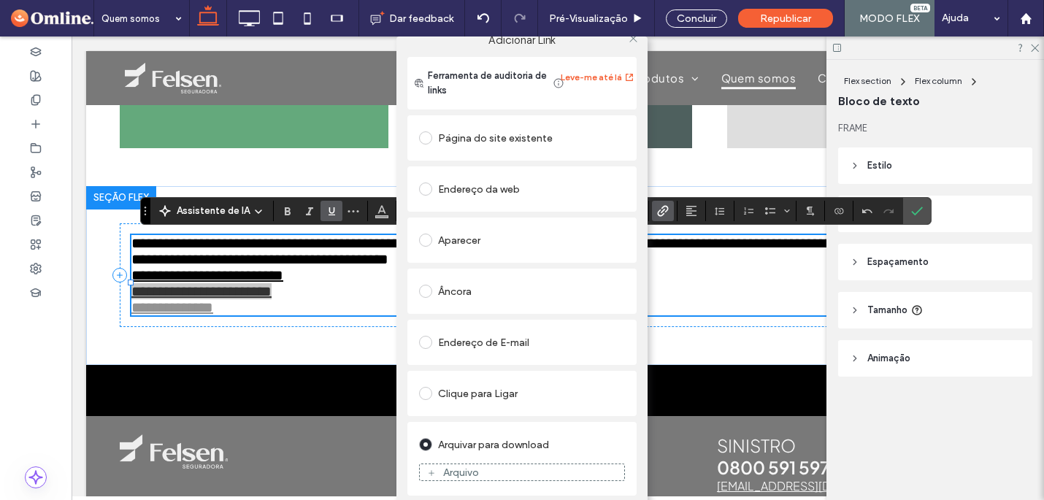
scroll to position [13, 0]
click at [480, 472] on div "Arquivo" at bounding box center [522, 472] width 204 height 13
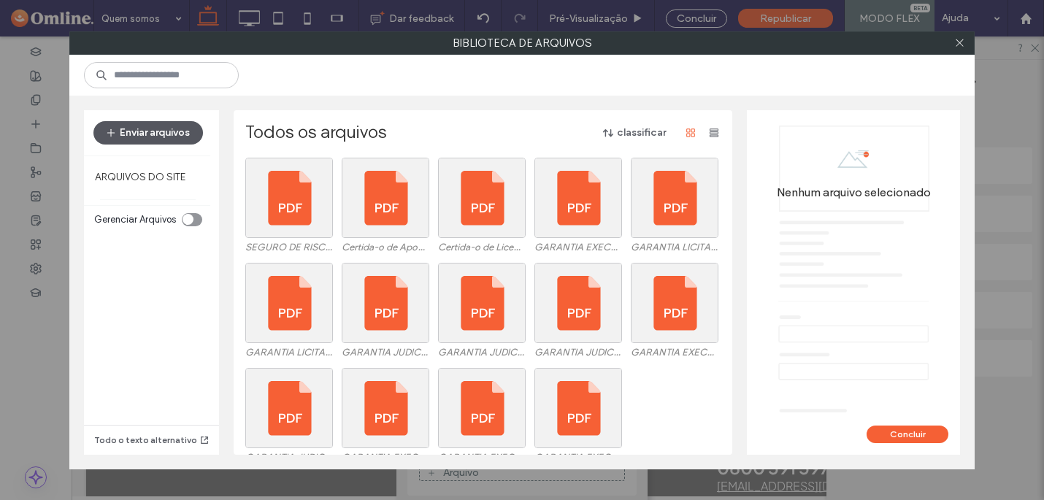
click at [155, 136] on button "Enviar arquivos" at bounding box center [147, 132] width 109 height 23
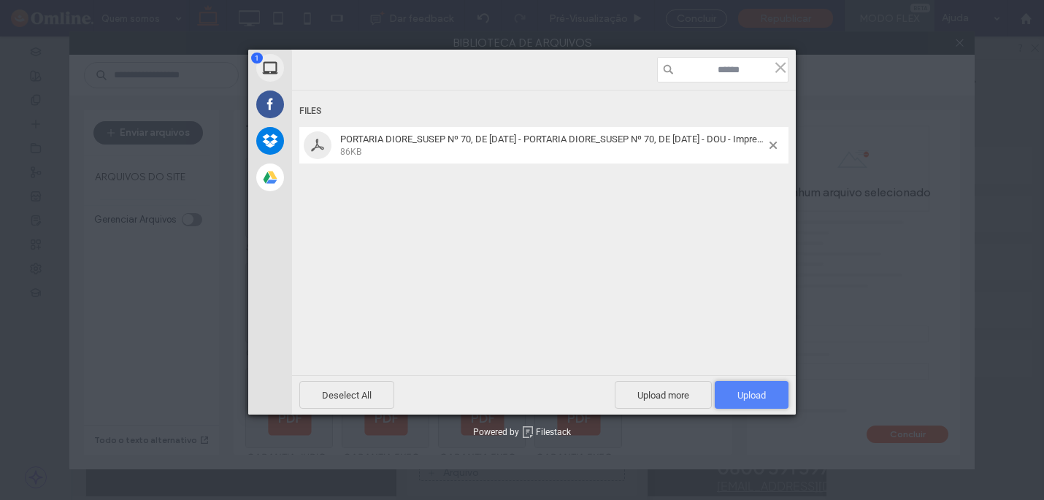
click at [755, 393] on span "Upload 1" at bounding box center [751, 395] width 28 height 11
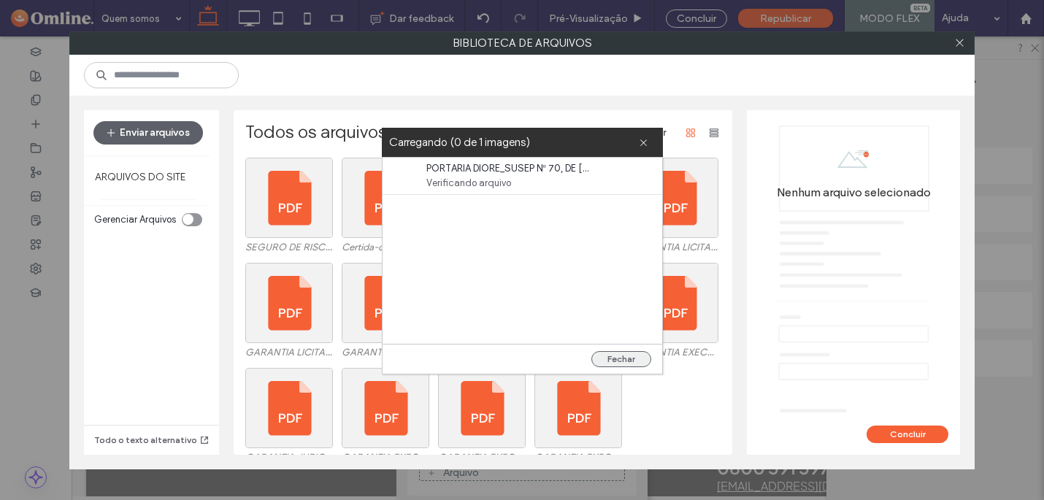
click at [618, 357] on button "Fechar" at bounding box center [621, 359] width 60 height 16
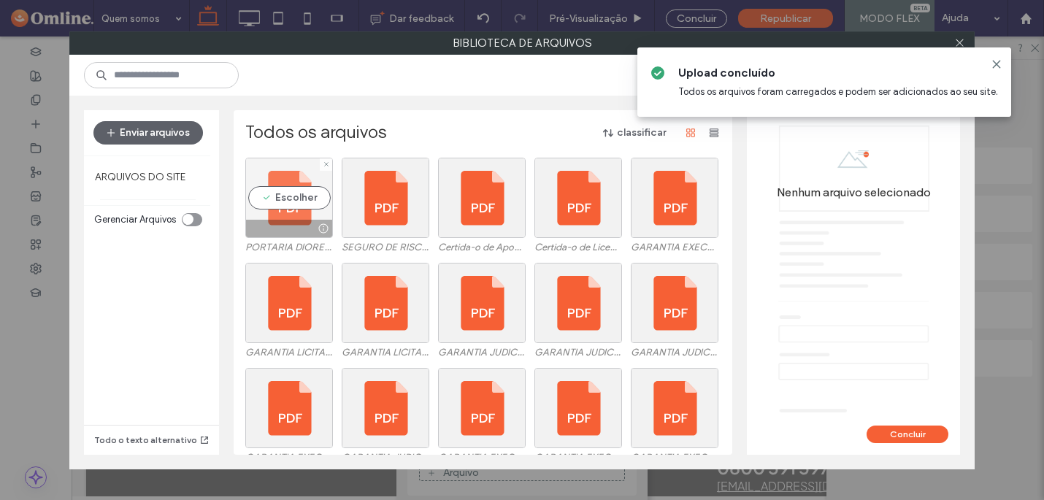
click at [285, 199] on div "Escolher" at bounding box center [289, 198] width 88 height 80
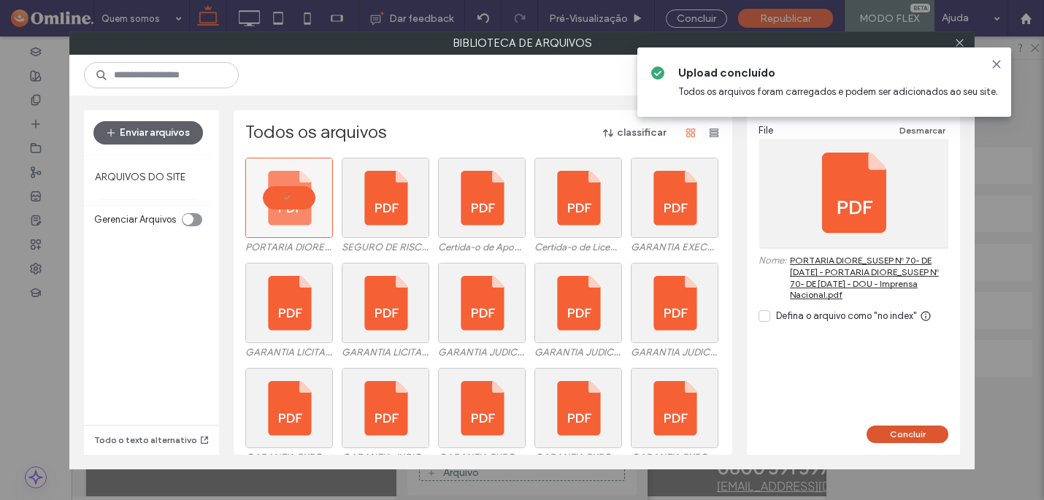
click at [907, 430] on button "Concluir" at bounding box center [907, 435] width 82 height 18
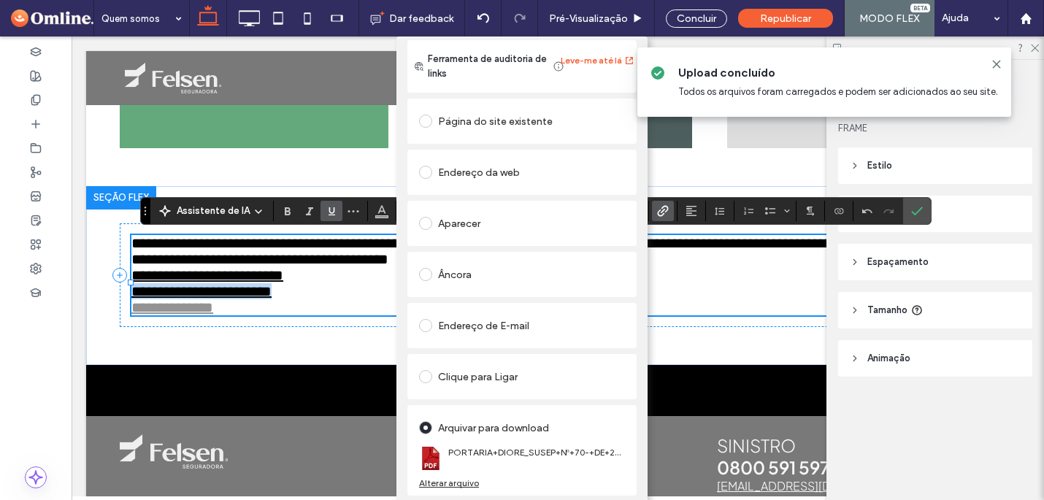
scroll to position [0, 0]
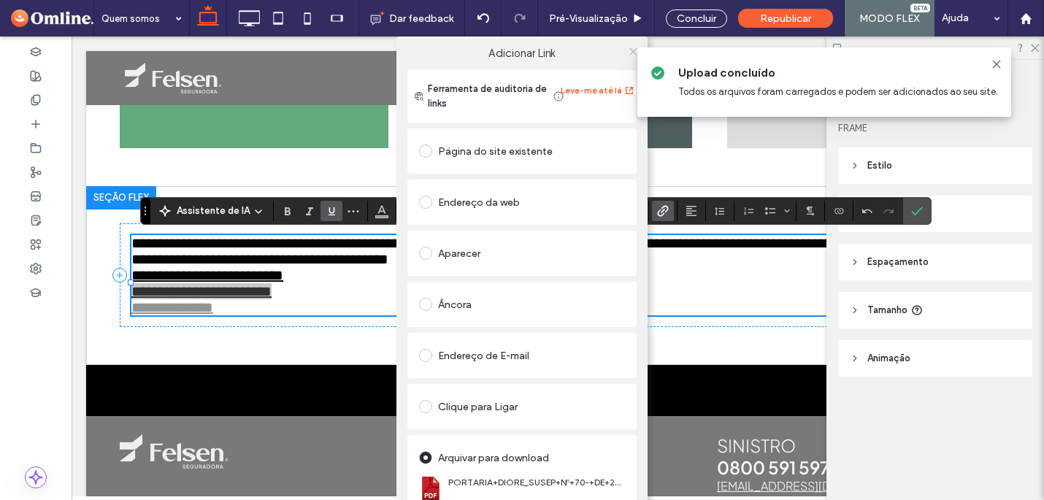
click at [628, 53] on icon at bounding box center [633, 51] width 11 height 11
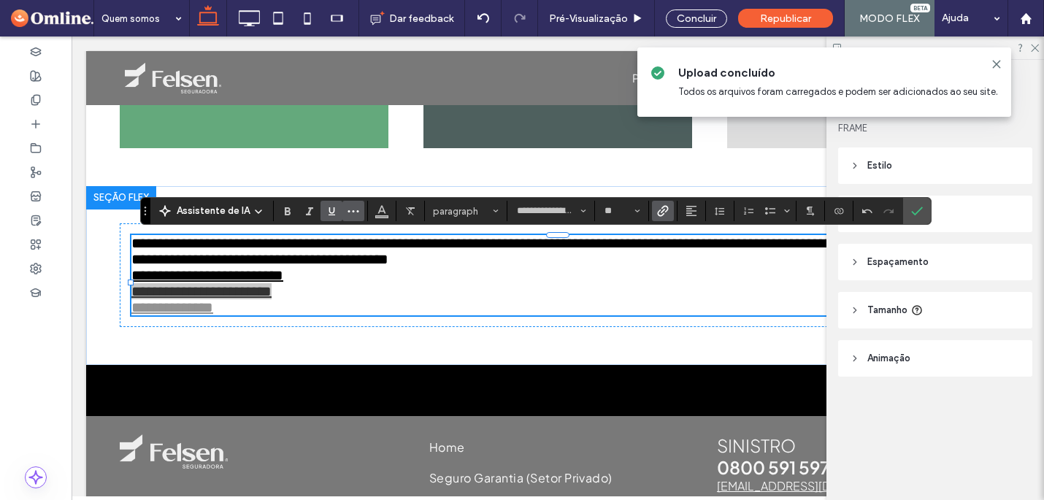
click at [359, 212] on button "Mais" at bounding box center [353, 211] width 22 height 20
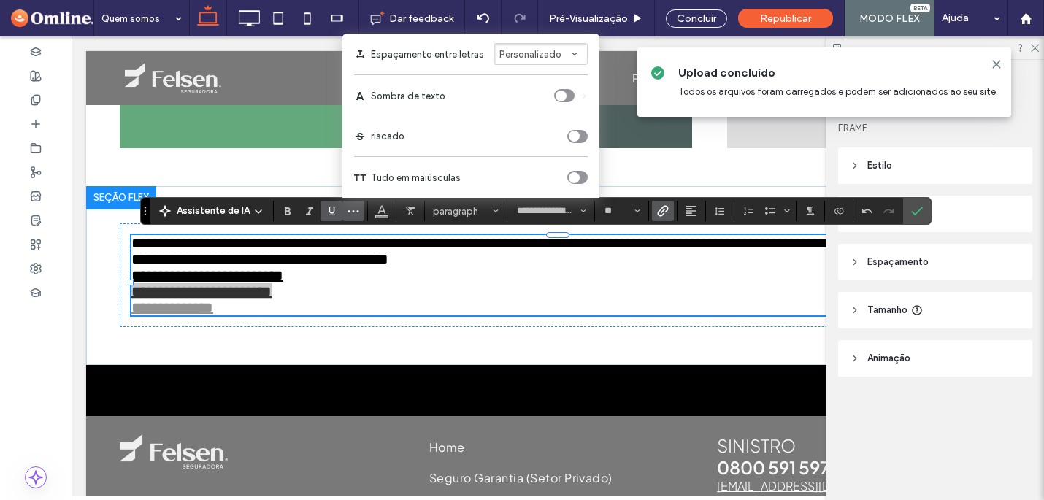
click at [574, 175] on icon "toggle" at bounding box center [574, 177] width 6 height 4
click at [382, 215] on span "Cor" at bounding box center [382, 209] width 12 height 19
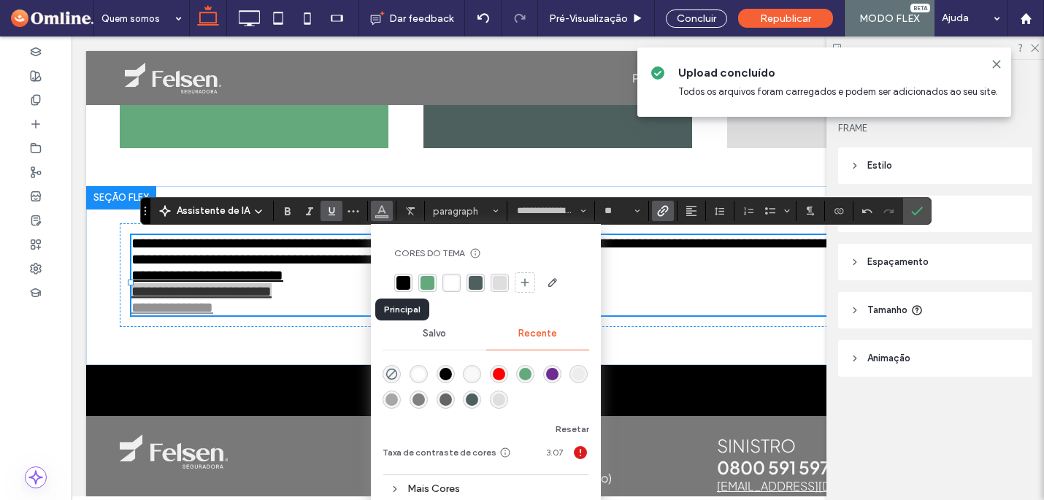
click at [402, 285] on div "rgba(0, 0, 0, 1)" at bounding box center [403, 283] width 14 height 14
click at [915, 217] on icon "Confirmar" at bounding box center [917, 211] width 12 height 12
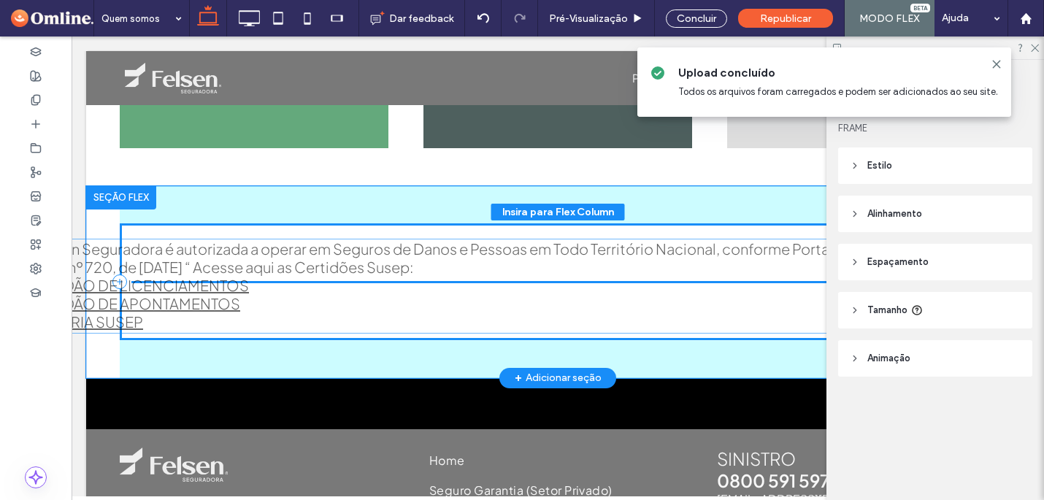
drag, startPoint x: 350, startPoint y: 324, endPoint x: 242, endPoint y: 328, distance: 108.8
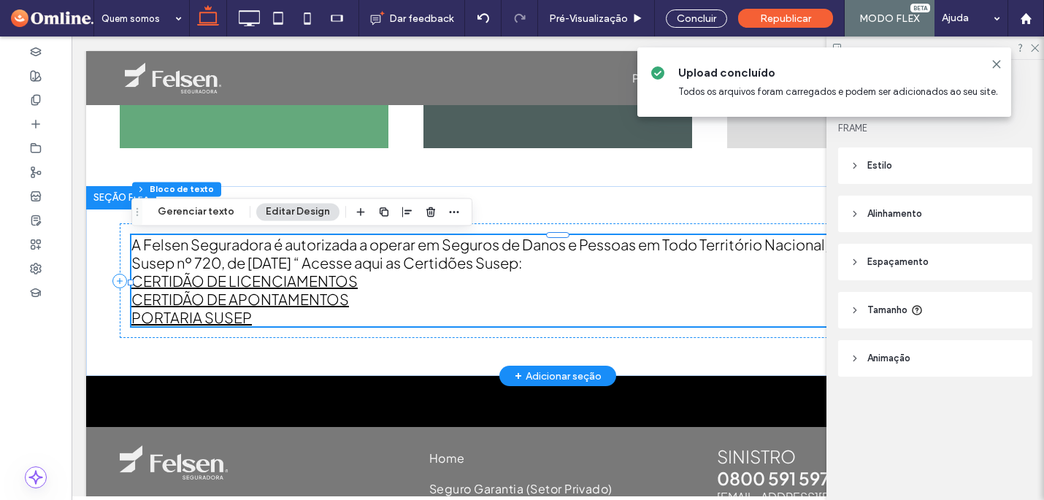
click at [358, 324] on p "A Felsen Seguradora é autorizada a operar em Seguros de Danos e Pessoas em Todo…" at bounding box center [557, 280] width 853 height 91
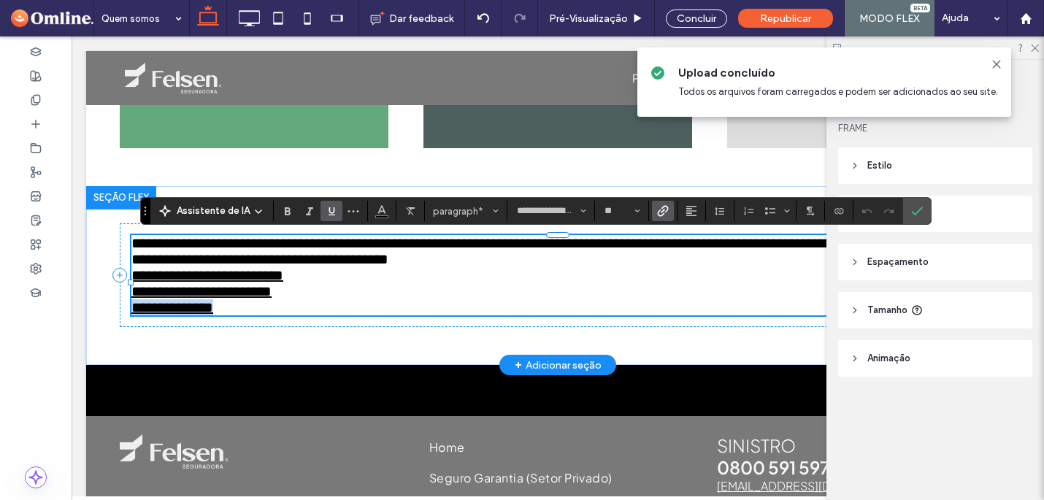
click at [358, 315] on p "**********" at bounding box center [557, 275] width 853 height 80
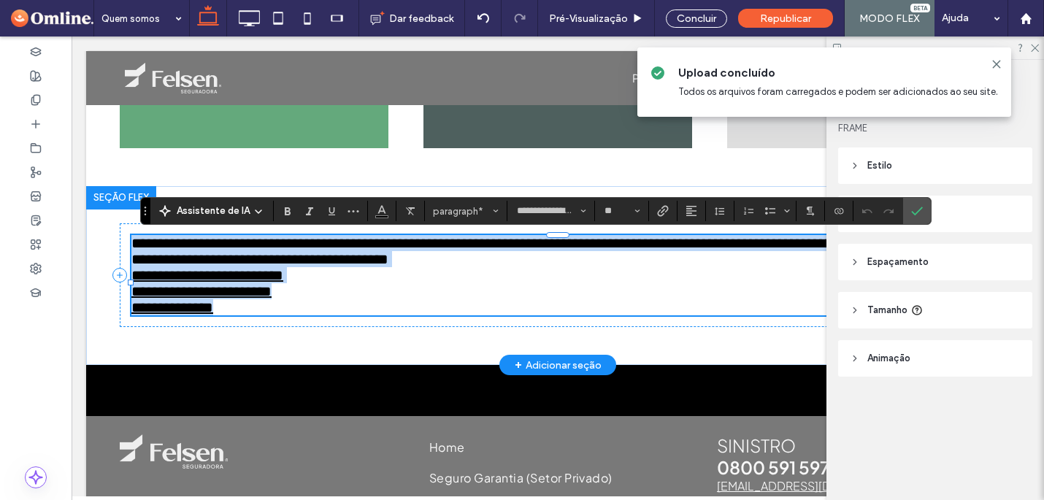
drag, startPoint x: 342, startPoint y: 323, endPoint x: 133, endPoint y: 247, distance: 222.1
click at [133, 247] on p "**********" at bounding box center [557, 275] width 853 height 80
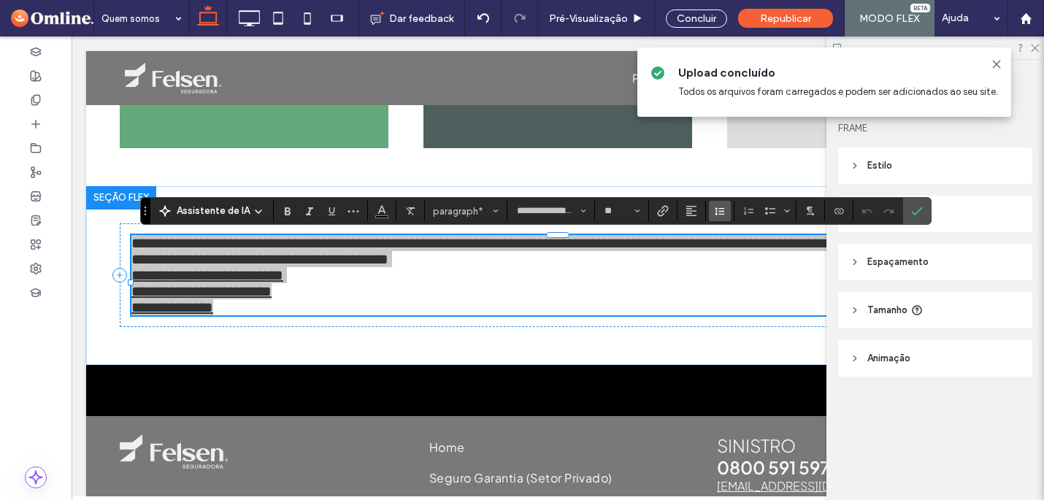
click at [722, 216] on icon "Altura da Linha" at bounding box center [720, 211] width 12 height 12
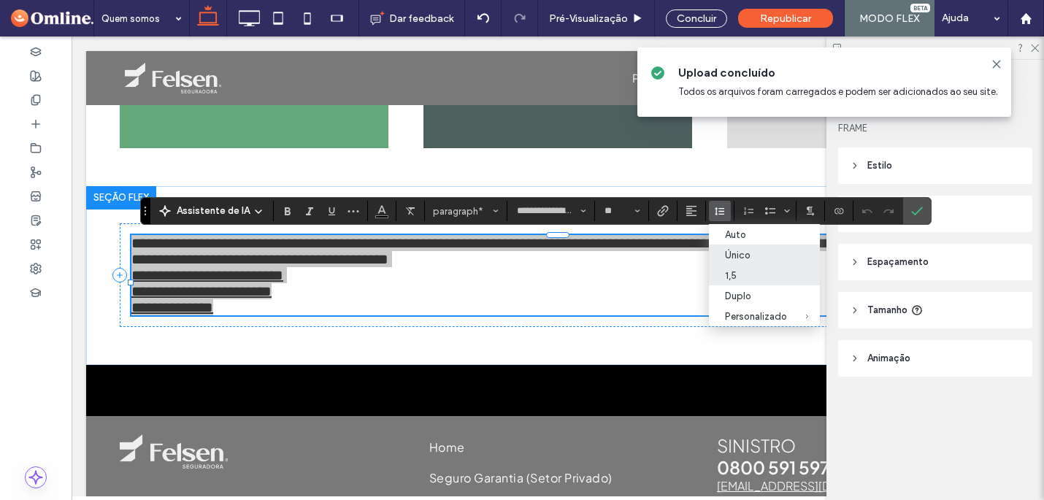
click at [742, 274] on div "1,5" at bounding box center [756, 275] width 62 height 11
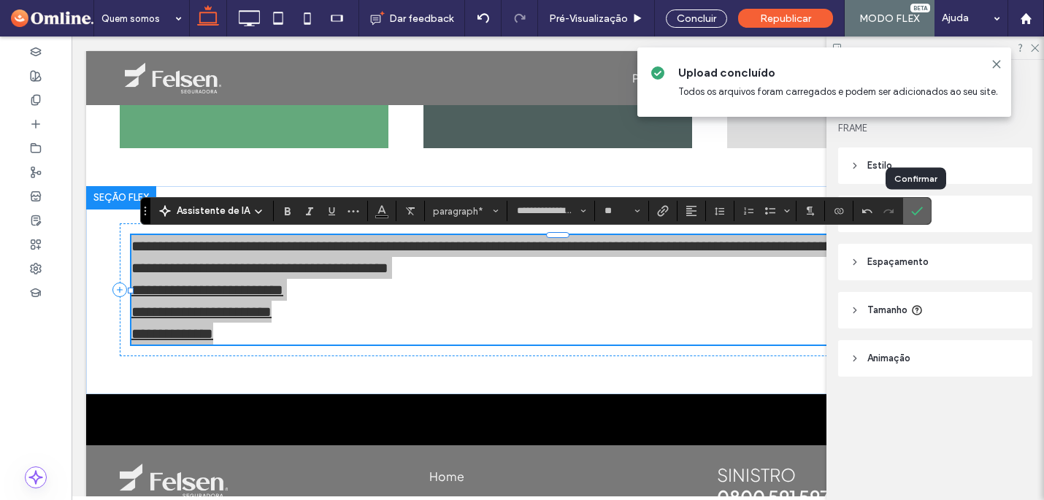
click at [915, 215] on icon "Confirmar" at bounding box center [917, 211] width 12 height 12
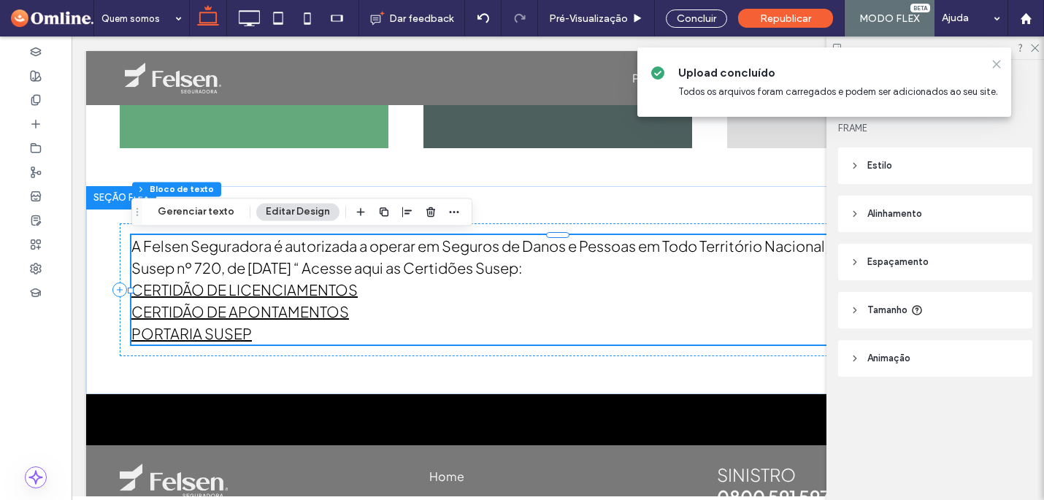
click at [997, 64] on icon at bounding box center [997, 64] width 12 height 12
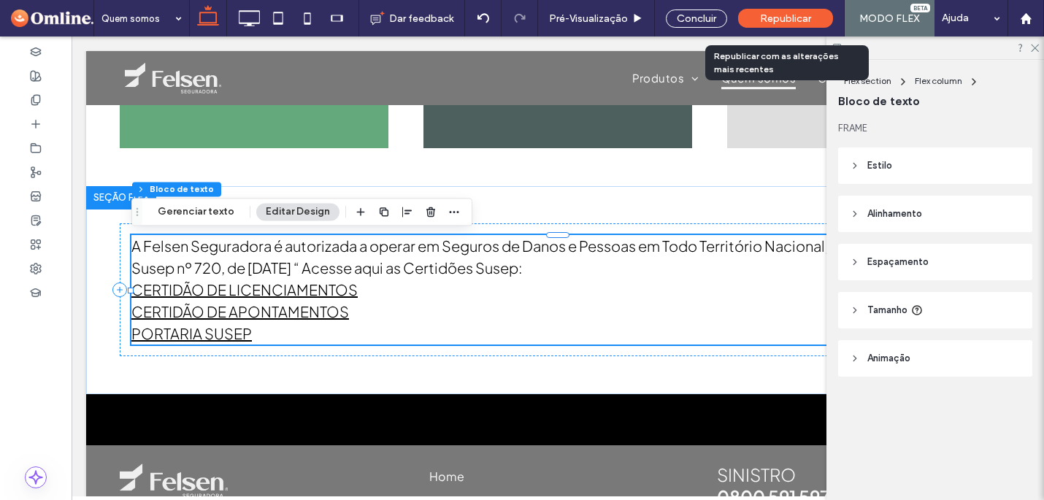
click at [798, 20] on span "Republicar" at bounding box center [785, 18] width 51 height 12
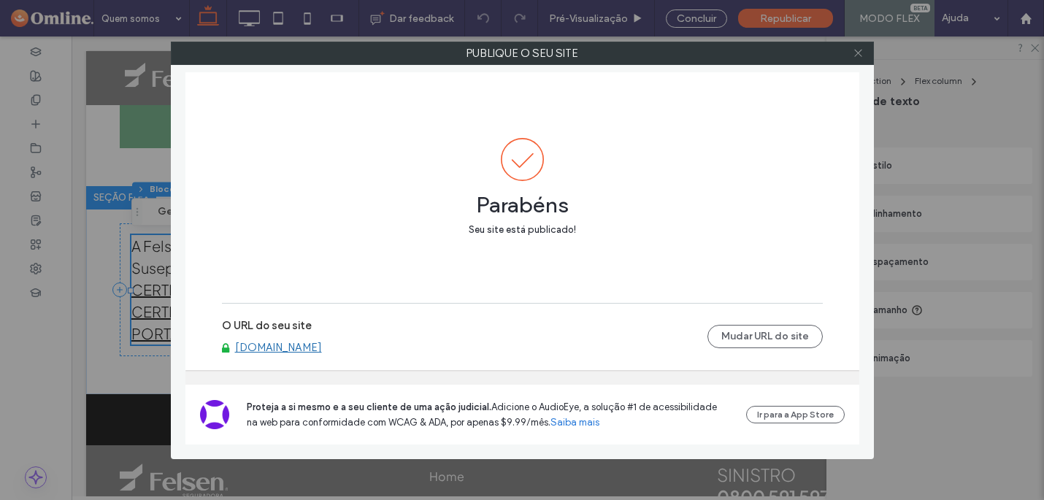
click at [858, 55] on icon at bounding box center [858, 52] width 11 height 11
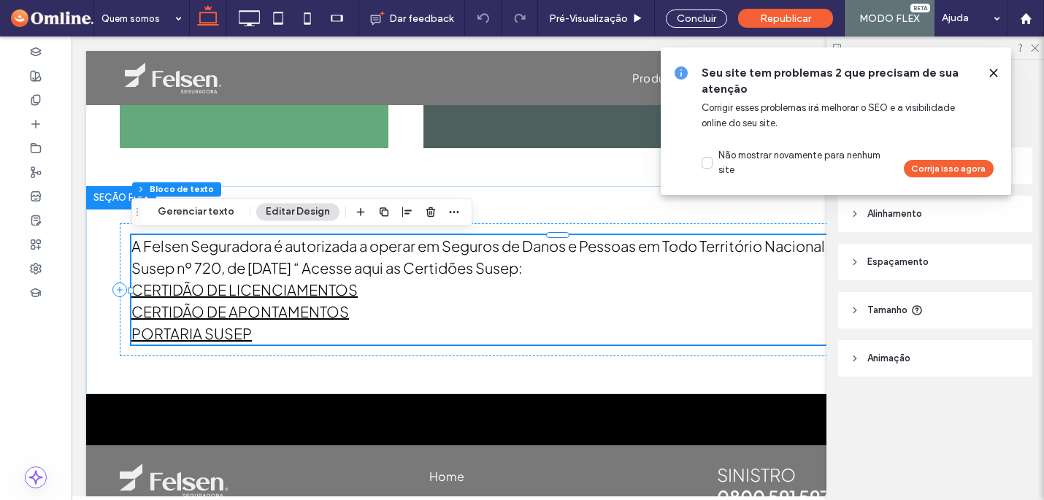
click at [994, 74] on use at bounding box center [993, 72] width 7 height 7
